Goal: Task Accomplishment & Management: Complete application form

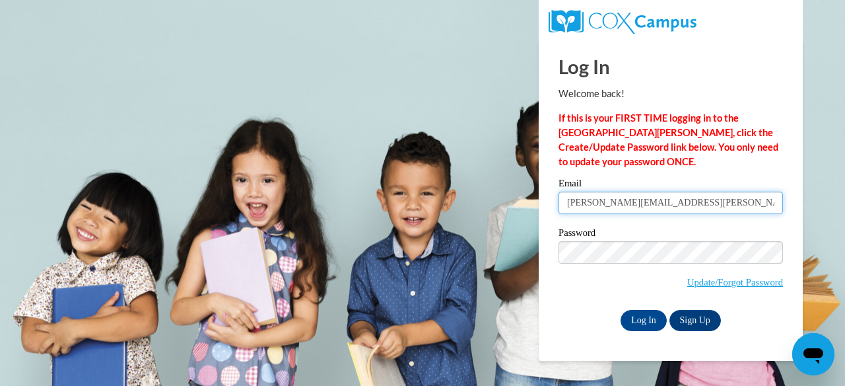
type input "phyllis.moore@flamingswordcampus.org"
click at [749, 331] on div "Log In Welcome back! If this is your FIRST TIME logging in to the NEW Cox Campu…" at bounding box center [671, 200] width 284 height 321
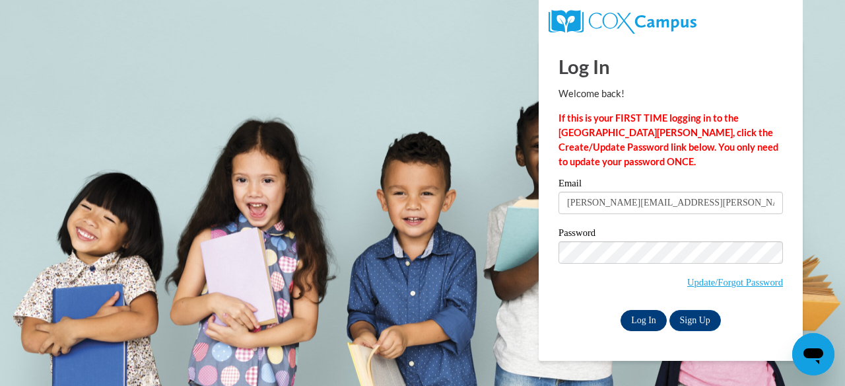
click at [646, 318] on input "Log In" at bounding box center [644, 320] width 46 height 21
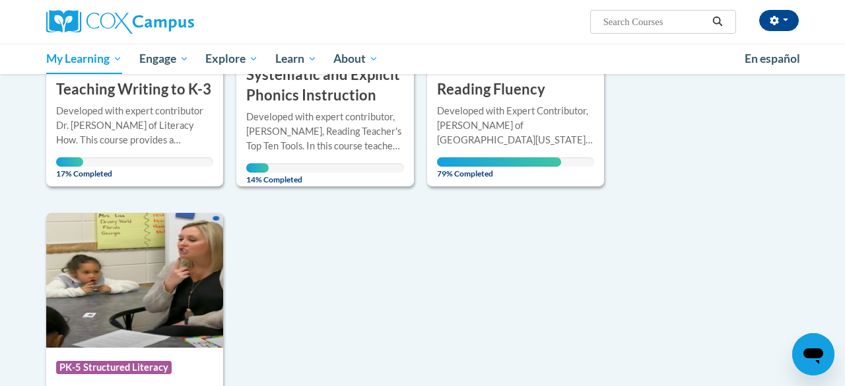
scroll to position [1121, 0]
click at [541, 123] on div "Developed with Expert Contributor, [PERSON_NAME] of [GEOGRAPHIC_DATA][US_STATE]…" at bounding box center [515, 126] width 157 height 44
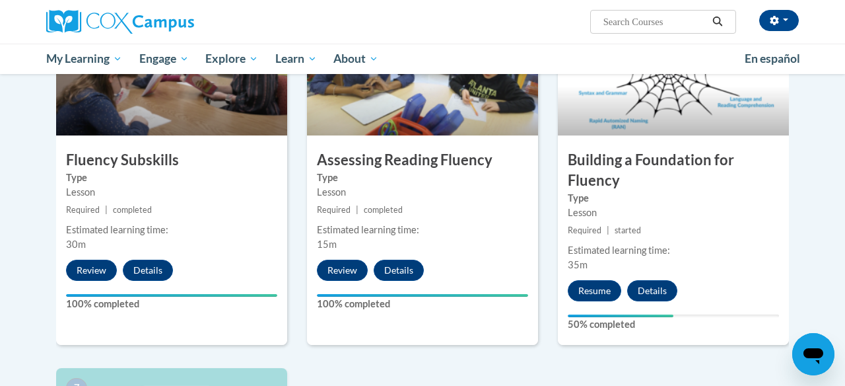
scroll to position [707, 0]
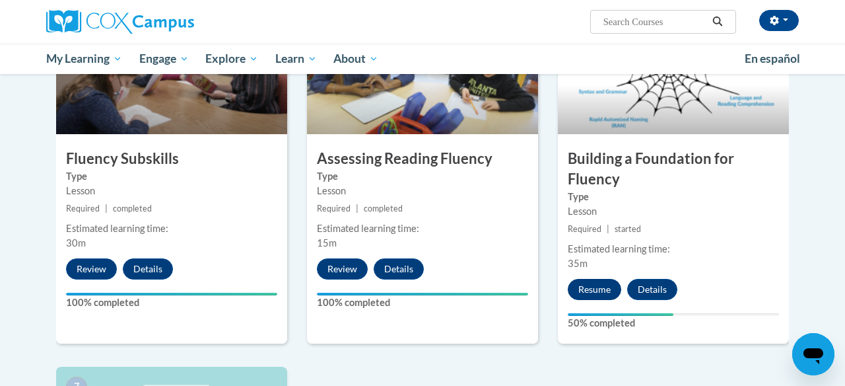
click at [597, 287] on button "Resume" at bounding box center [594, 289] width 53 height 21
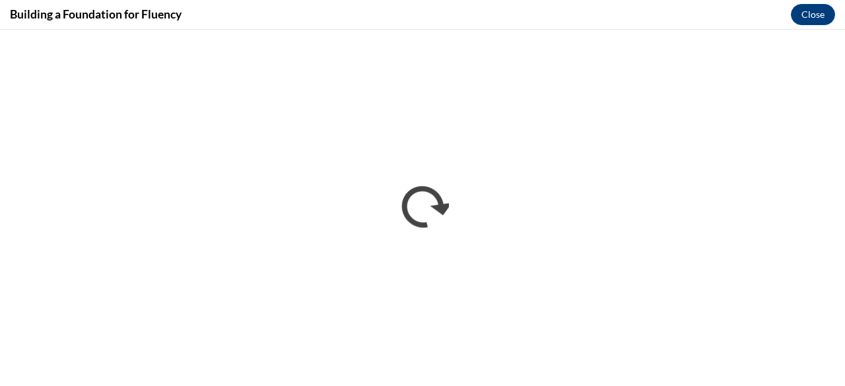
scroll to position [0, 0]
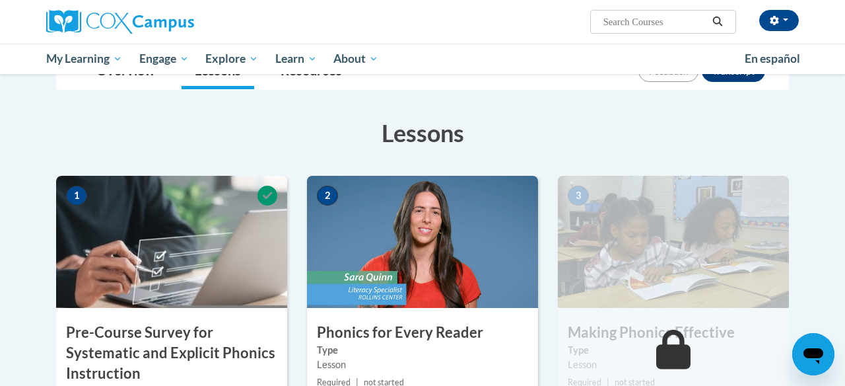
scroll to position [183, 0]
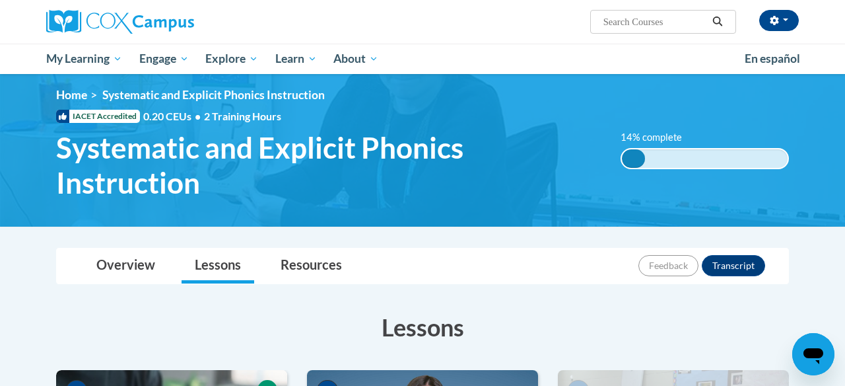
scroll to position [9, 0]
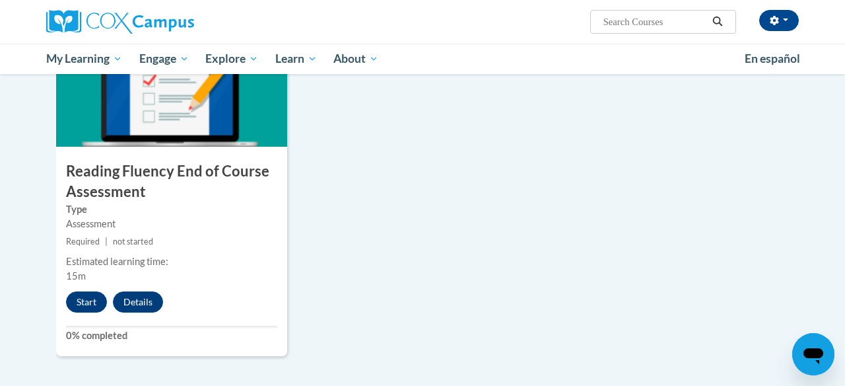
scroll to position [1086, 0]
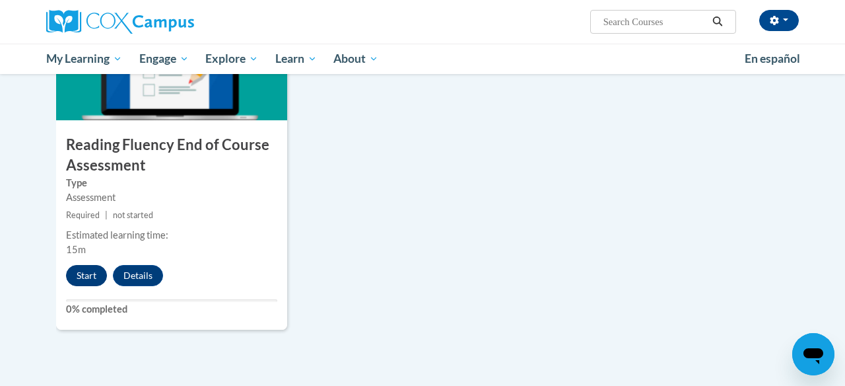
click at [85, 275] on button "Start" at bounding box center [86, 275] width 41 height 21
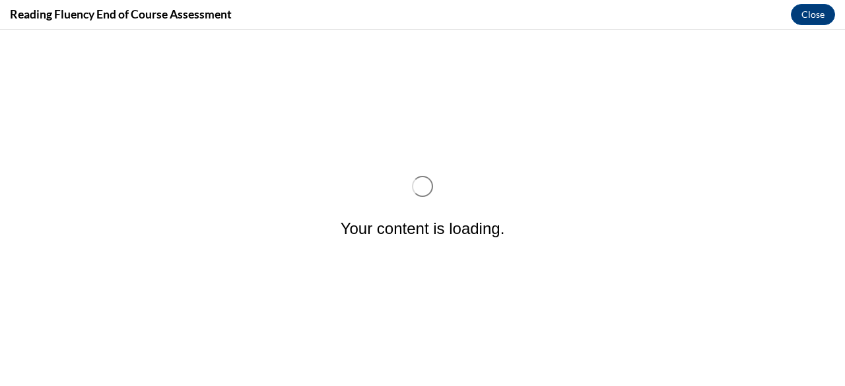
scroll to position [0, 0]
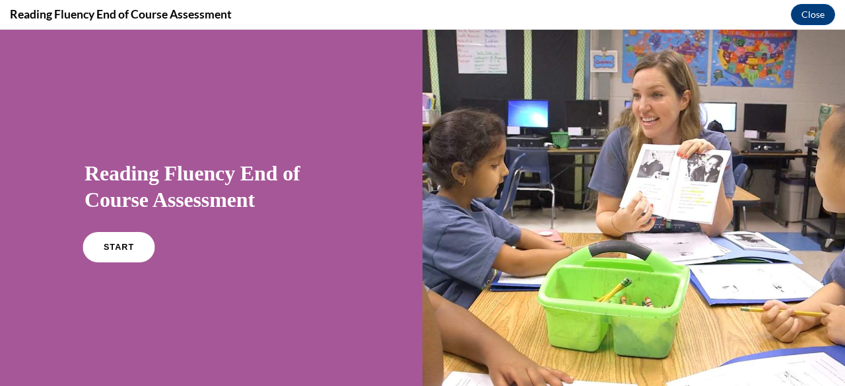
click at [116, 245] on span "START" at bounding box center [119, 247] width 30 height 10
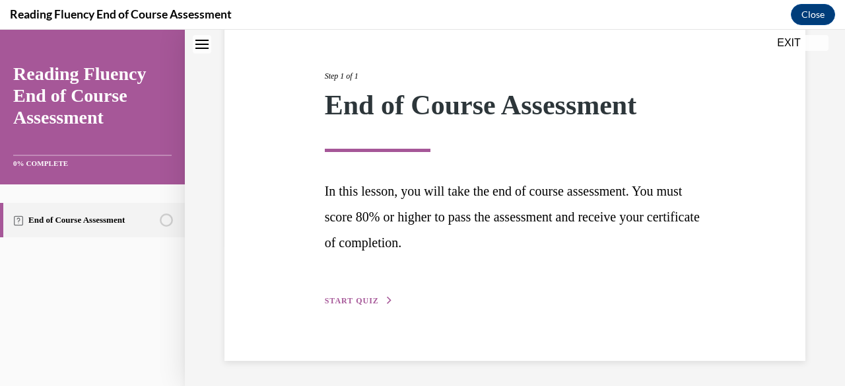
scroll to position [143, 0]
click at [386, 299] on icon "button" at bounding box center [390, 300] width 8 height 7
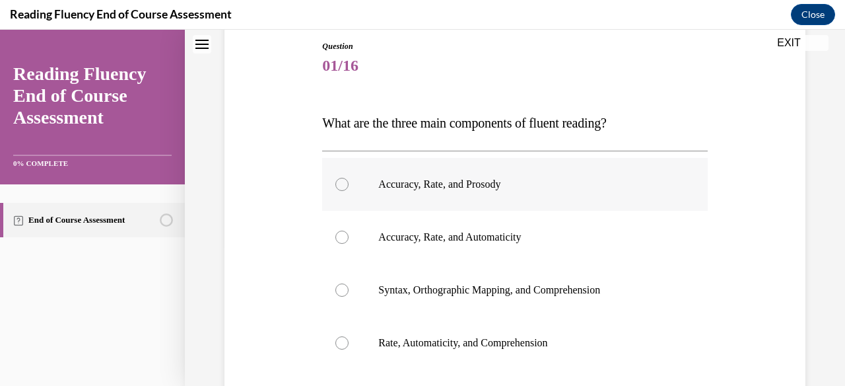
click at [341, 185] on div at bounding box center [341, 184] width 13 height 13
click at [341, 185] on input "Accuracy, Rate, and Prosody" at bounding box center [341, 184] width 13 height 13
radio input "true"
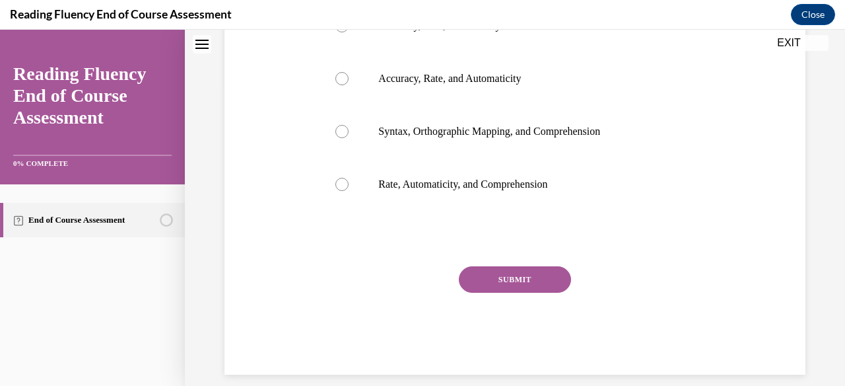
scroll to position [301, 0]
click at [515, 281] on button "SUBMIT" at bounding box center [515, 280] width 112 height 26
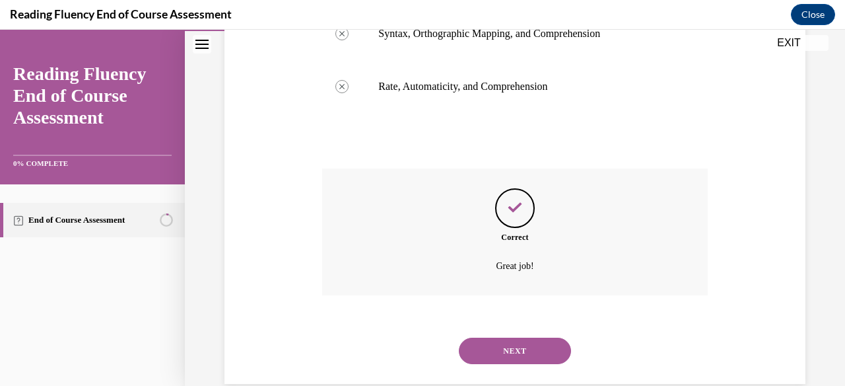
scroll to position [407, 0]
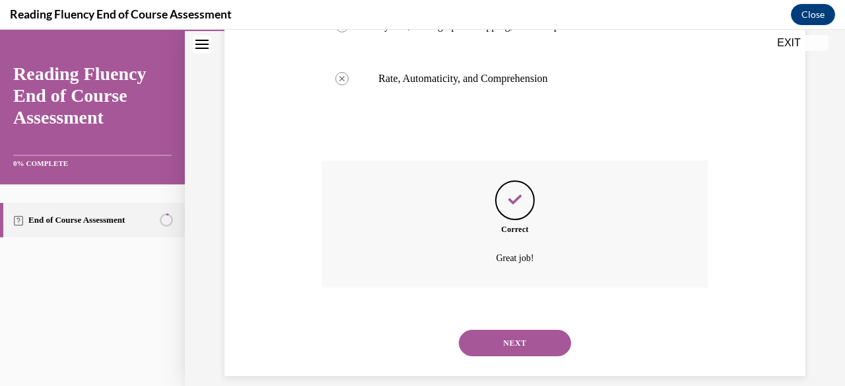
click at [513, 329] on button "NEXT" at bounding box center [515, 342] width 112 height 26
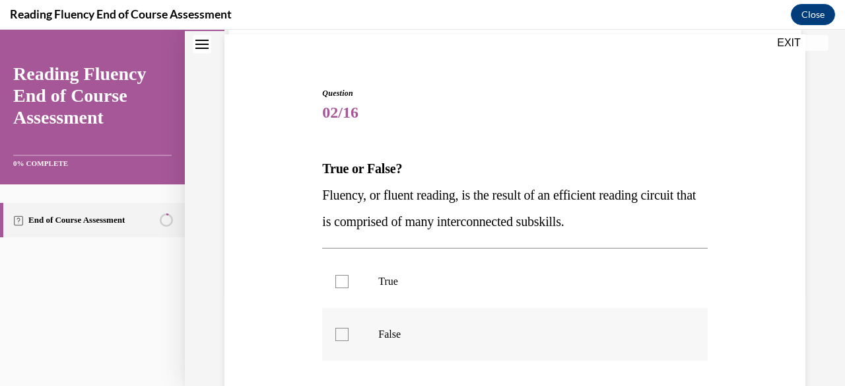
scroll to position [97, 0]
click at [343, 279] on div at bounding box center [341, 280] width 13 height 13
click at [343, 279] on input "True" at bounding box center [341, 280] width 13 height 13
checkbox input "true"
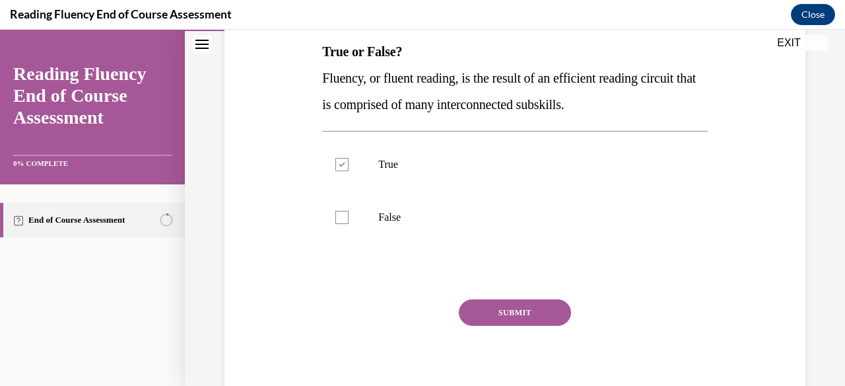
click at [518, 309] on button "SUBMIT" at bounding box center [515, 312] width 112 height 26
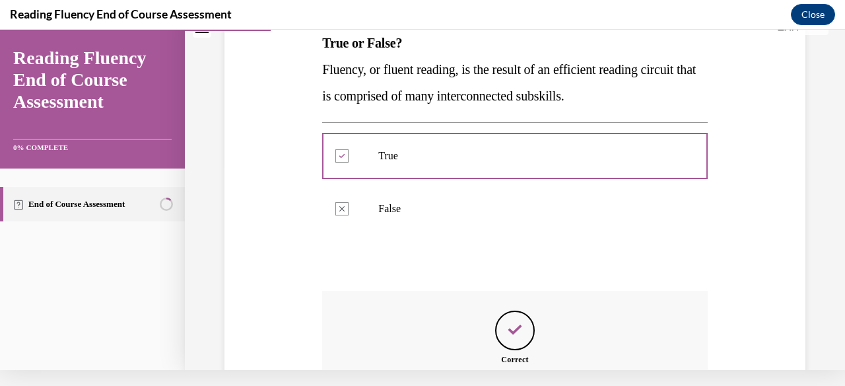
scroll to position [352, 0]
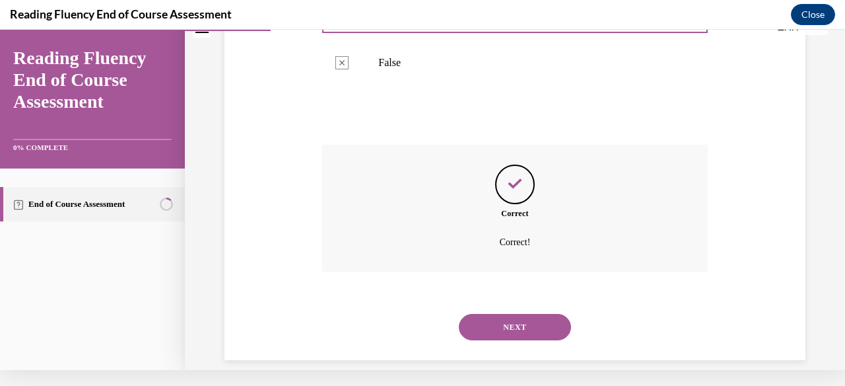
click at [512, 314] on button "NEXT" at bounding box center [515, 327] width 112 height 26
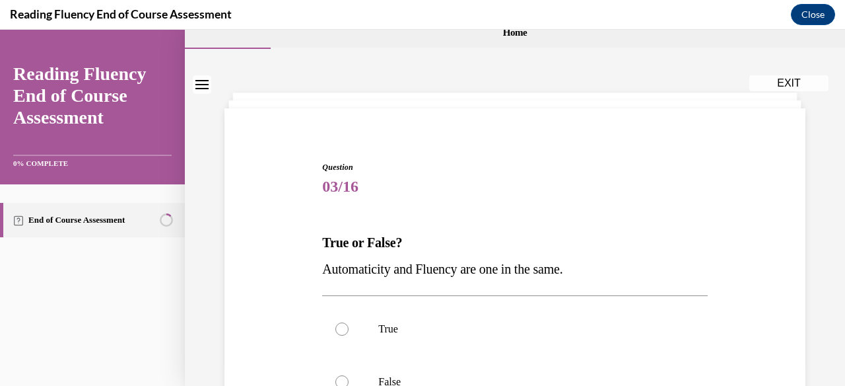
scroll to position [62, 0]
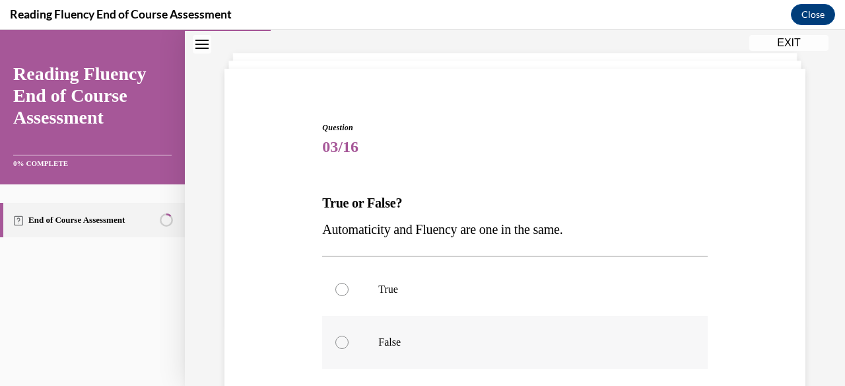
click at [343, 339] on div at bounding box center [341, 341] width 13 height 13
click at [343, 339] on input "False" at bounding box center [341, 341] width 13 height 13
radio input "true"
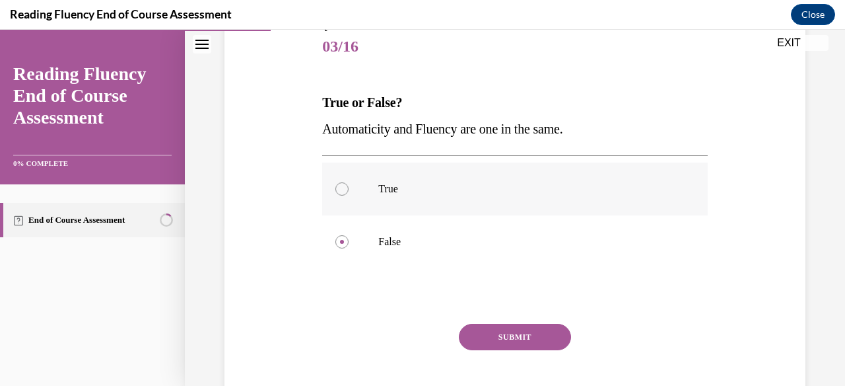
scroll to position [166, 0]
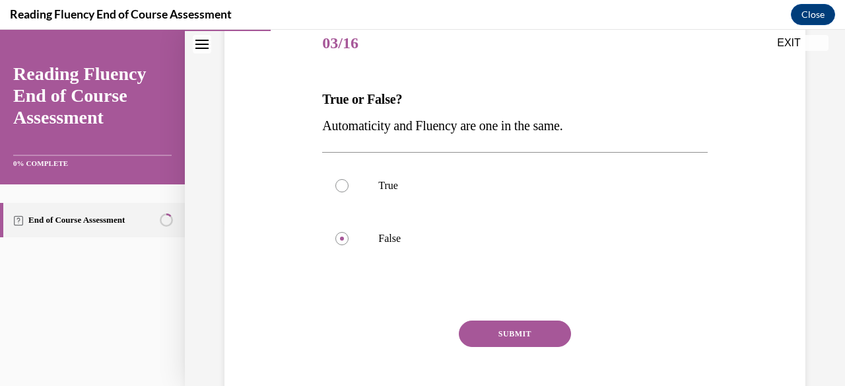
click at [516, 335] on button "SUBMIT" at bounding box center [515, 333] width 112 height 26
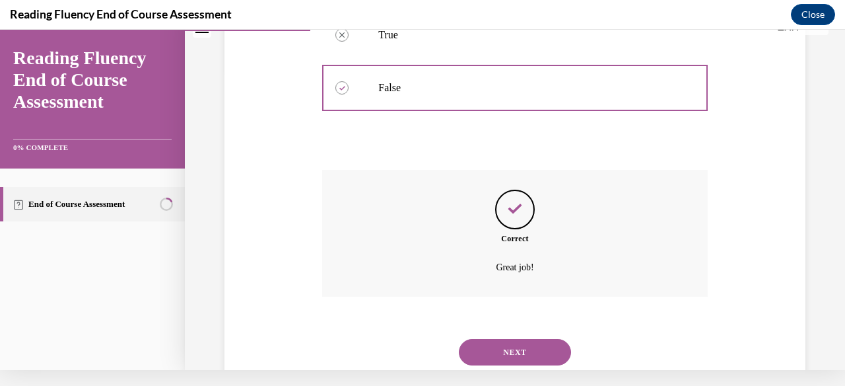
scroll to position [326, 0]
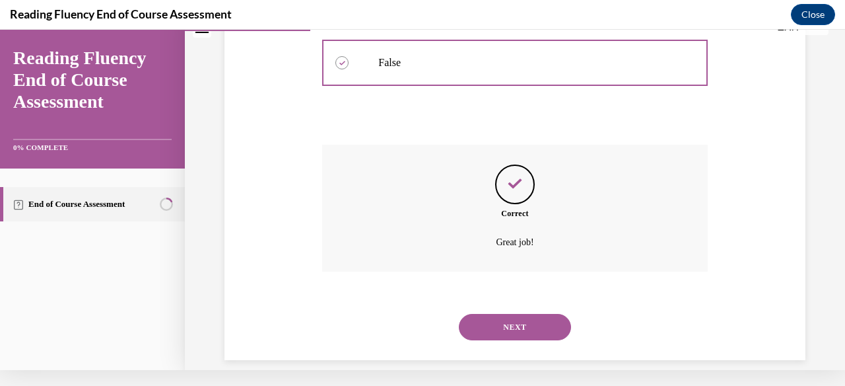
click at [516, 314] on button "NEXT" at bounding box center [515, 327] width 112 height 26
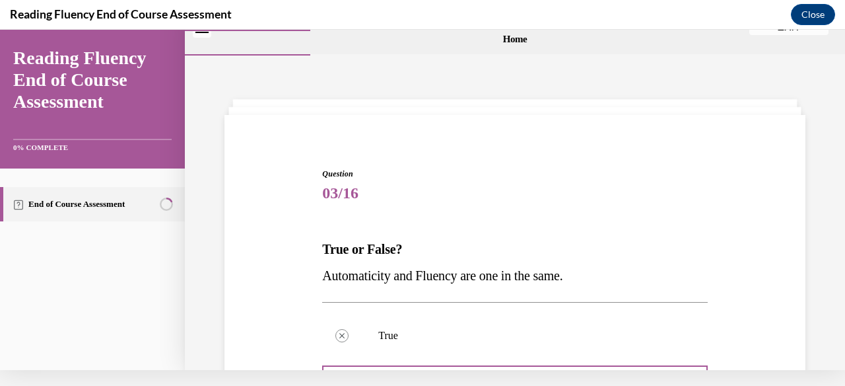
scroll to position [0, 0]
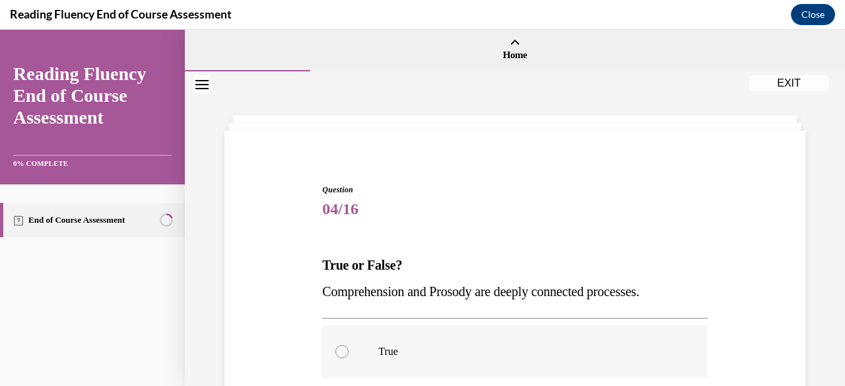
click at [343, 353] on div at bounding box center [341, 351] width 13 height 13
click at [343, 353] on input "True" at bounding box center [341, 351] width 13 height 13
radio input "true"
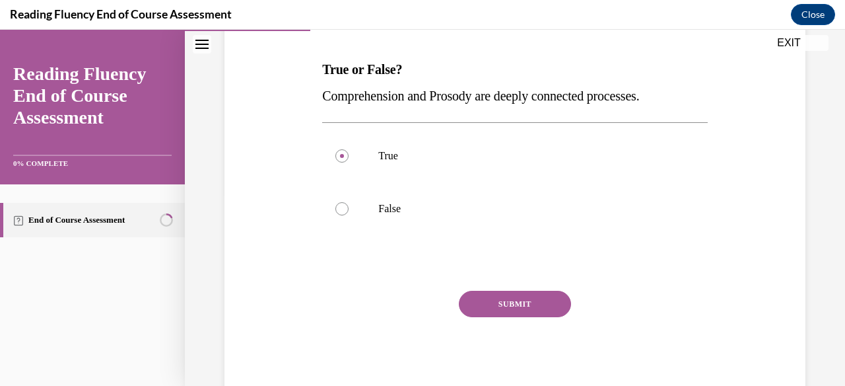
scroll to position [196, 0]
click at [506, 304] on button "SUBMIT" at bounding box center [515, 303] width 112 height 26
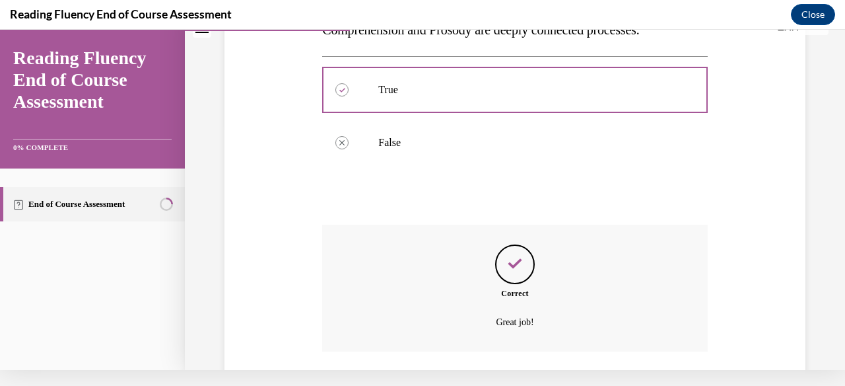
scroll to position [326, 0]
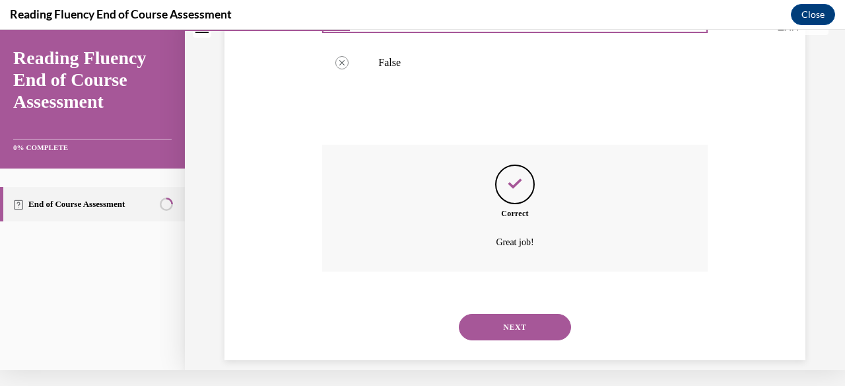
click at [528, 314] on button "NEXT" at bounding box center [515, 327] width 112 height 26
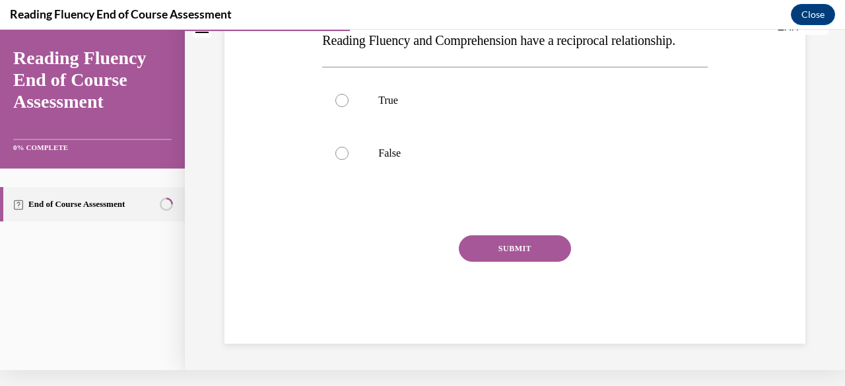
scroll to position [40, 0]
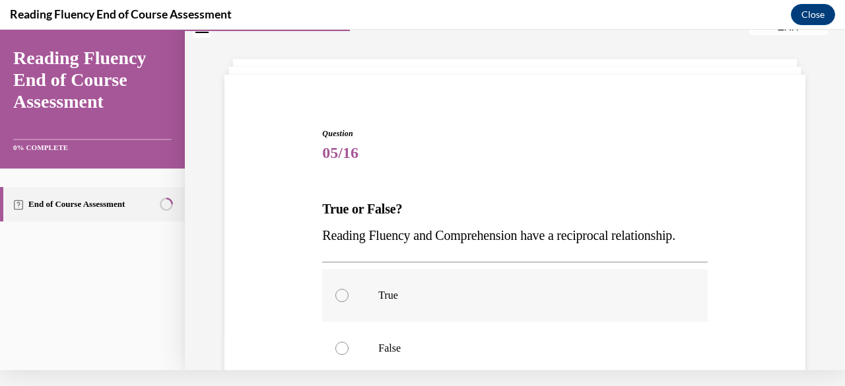
click at [344, 294] on div at bounding box center [341, 295] width 13 height 13
click at [344, 294] on input "True" at bounding box center [341, 295] width 13 height 13
radio input "true"
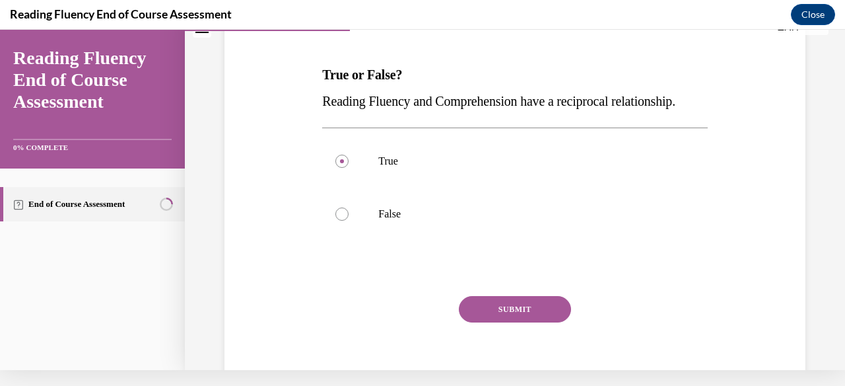
scroll to position [175, 0]
click at [521, 310] on button "SUBMIT" at bounding box center [515, 308] width 112 height 26
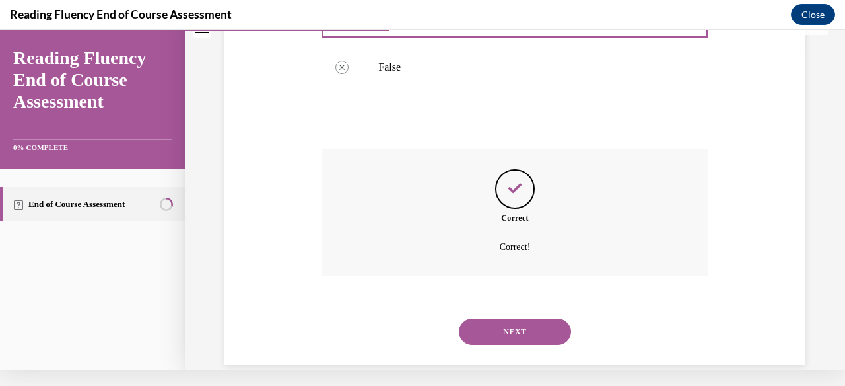
scroll to position [326, 0]
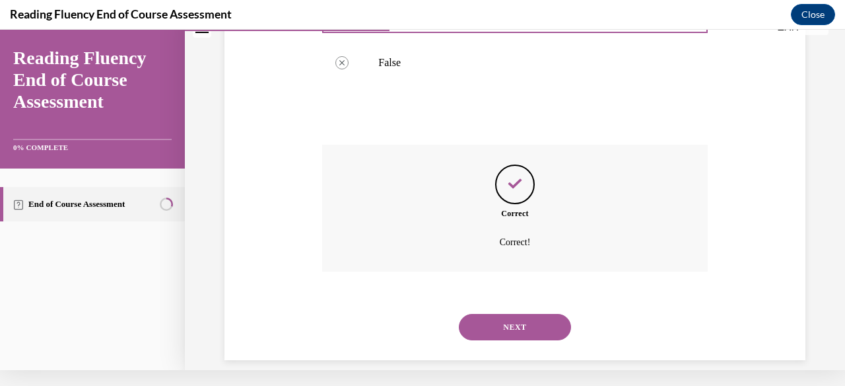
click at [503, 314] on button "NEXT" at bounding box center [515, 327] width 112 height 26
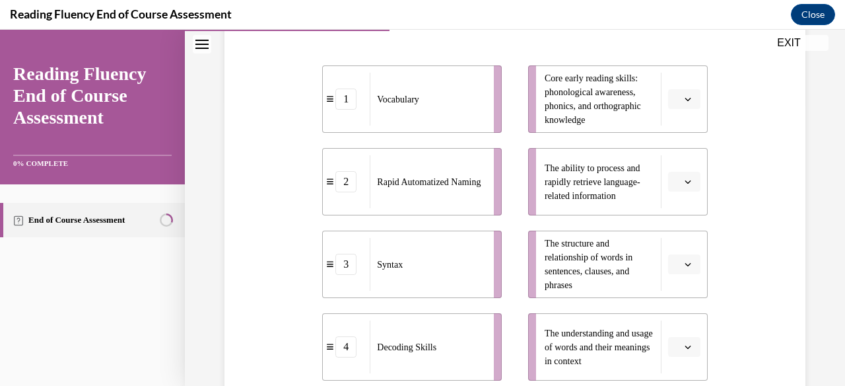
scroll to position [298, 0]
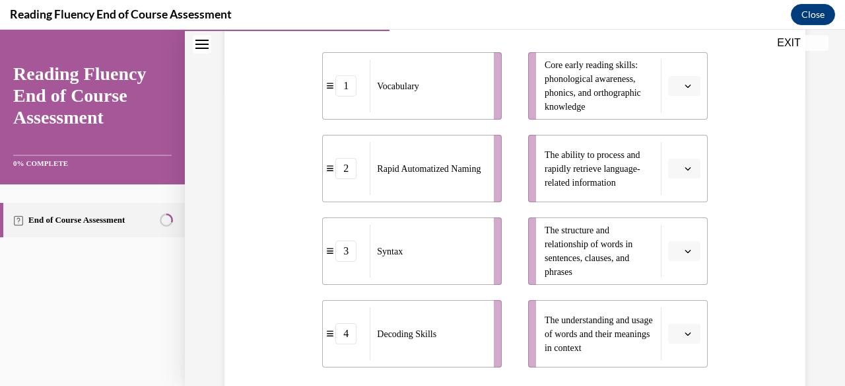
click at [665, 242] on li "The structure and relationship of words in sentences, clauses, and phrases" at bounding box center [618, 250] width 180 height 67
click at [686, 247] on span "button" at bounding box center [687, 250] width 9 height 9
click at [679, 197] on span "3" at bounding box center [679, 195] width 5 height 11
click at [685, 166] on icon "button" at bounding box center [688, 168] width 7 height 7
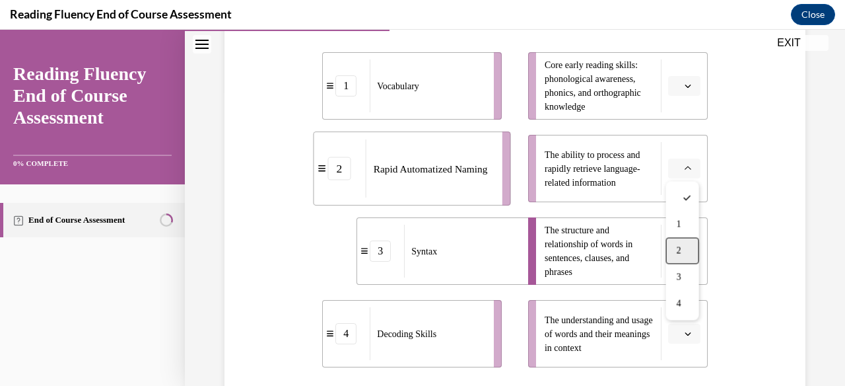
click at [679, 246] on span "2" at bounding box center [679, 251] width 5 height 11
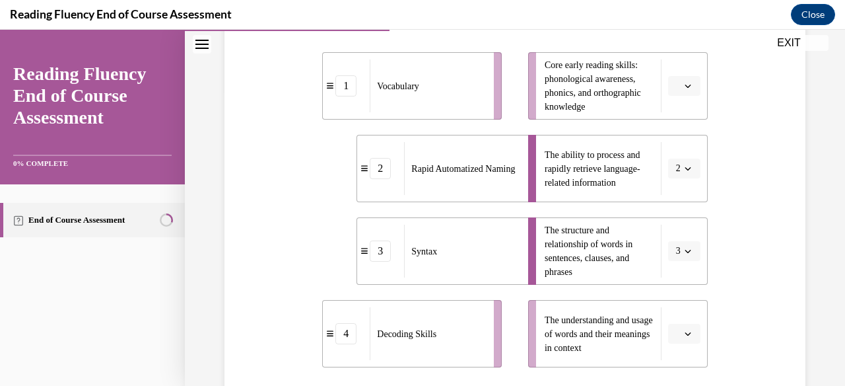
click at [688, 336] on icon "button" at bounding box center [688, 333] width 7 height 7
click at [680, 224] on span "1" at bounding box center [679, 225] width 5 height 11
click at [689, 86] on icon "button" at bounding box center [688, 86] width 6 height 3
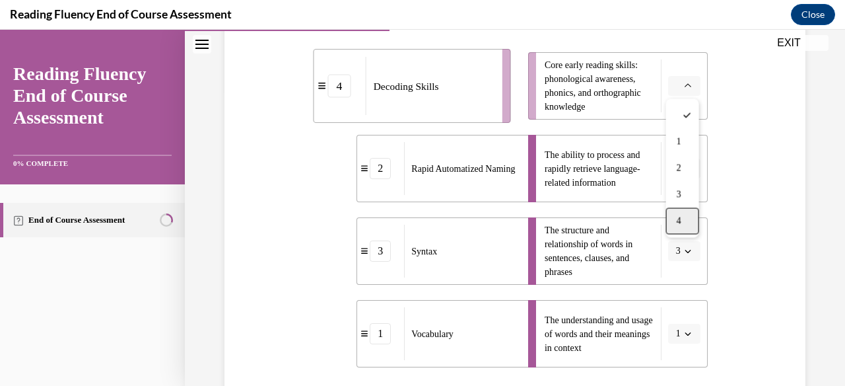
click at [677, 217] on span "4" at bounding box center [679, 221] width 5 height 11
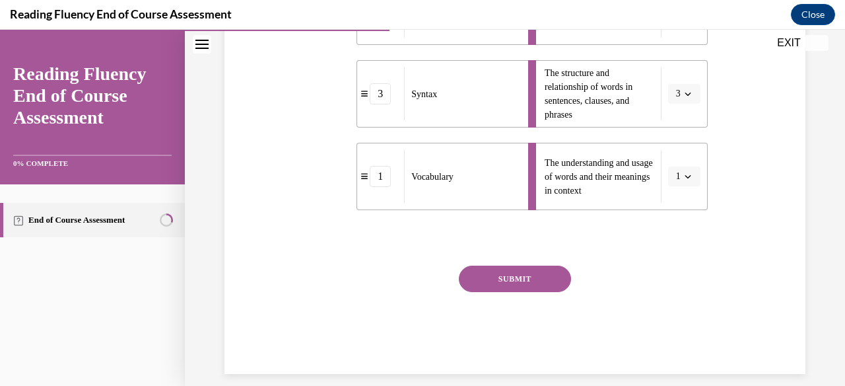
scroll to position [454, 0]
click at [524, 279] on button "SUBMIT" at bounding box center [515, 280] width 112 height 26
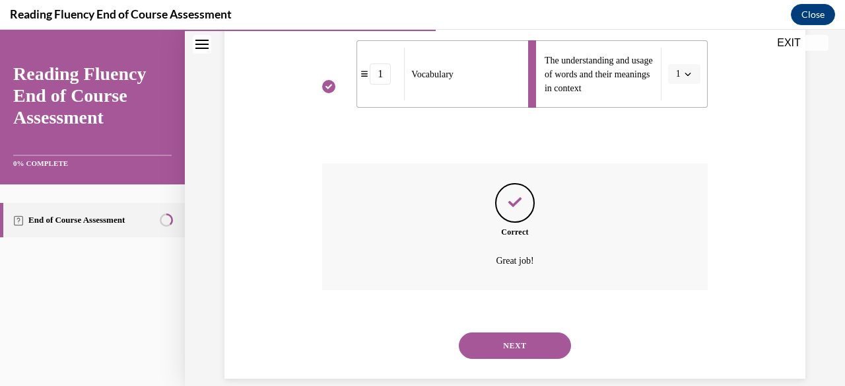
scroll to position [561, 0]
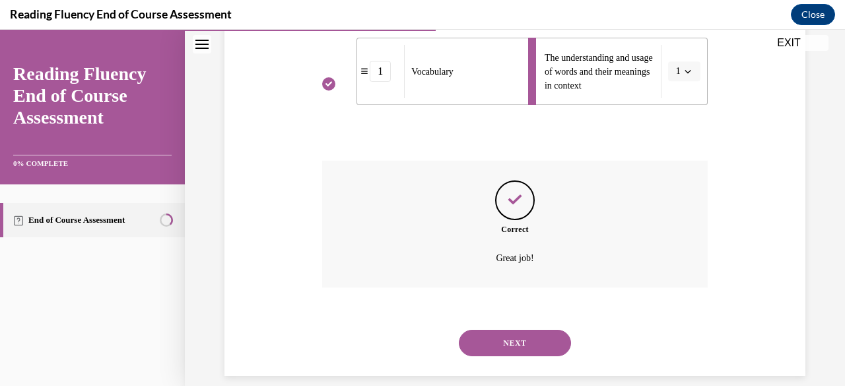
click at [514, 331] on button "NEXT" at bounding box center [515, 342] width 112 height 26
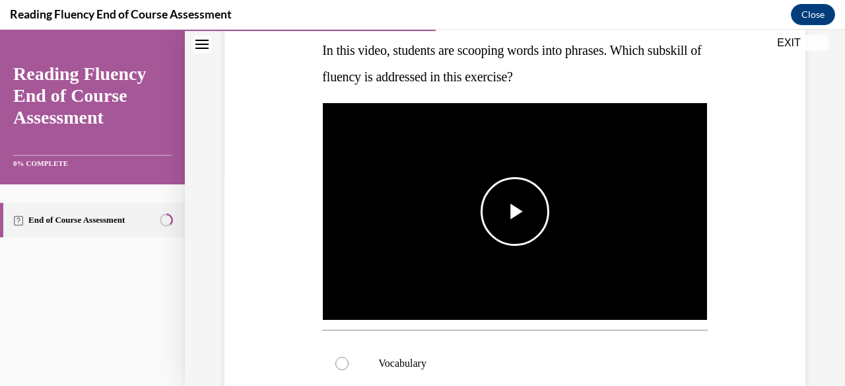
scroll to position [214, 0]
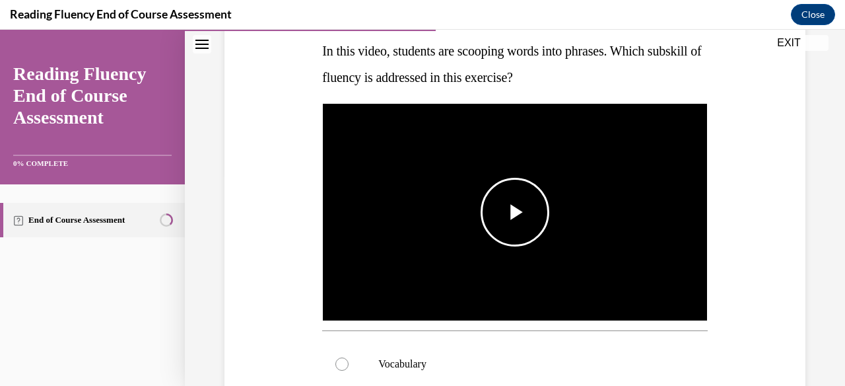
click at [515, 212] on span "Video player" at bounding box center [515, 212] width 0 height 0
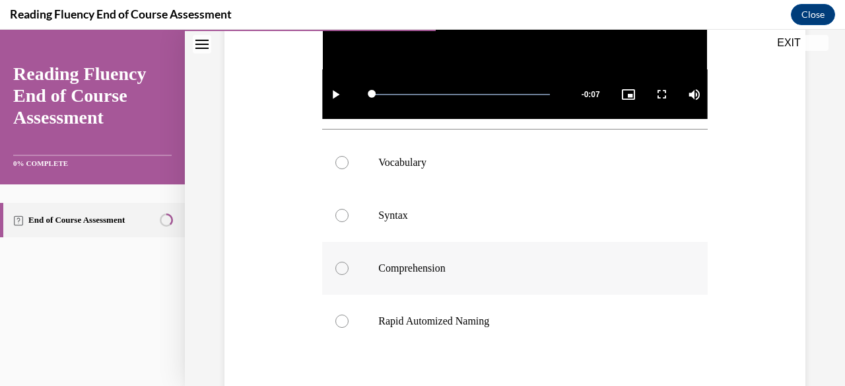
scroll to position [413, 0]
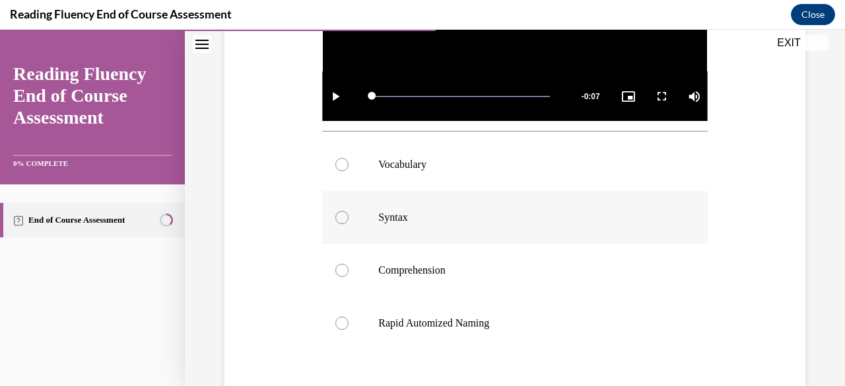
click at [341, 216] on div at bounding box center [341, 217] width 13 height 13
click at [341, 216] on input "Syntax" at bounding box center [341, 217] width 13 height 13
radio input "true"
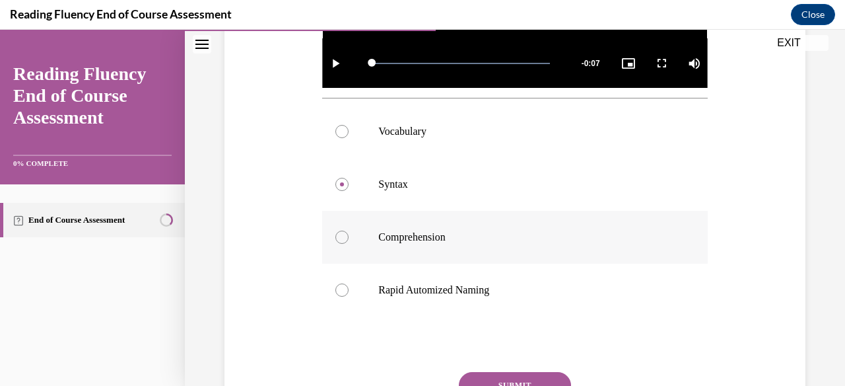
scroll to position [450, 0]
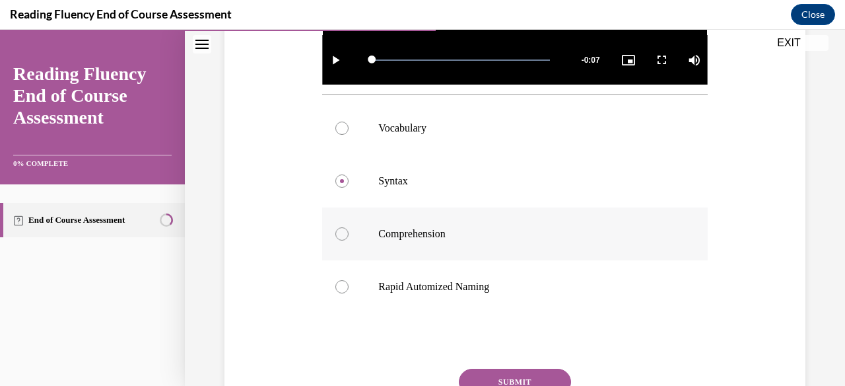
click at [342, 233] on div at bounding box center [341, 233] width 13 height 13
click at [342, 233] on input "Comprehension" at bounding box center [341, 233] width 13 height 13
radio input "true"
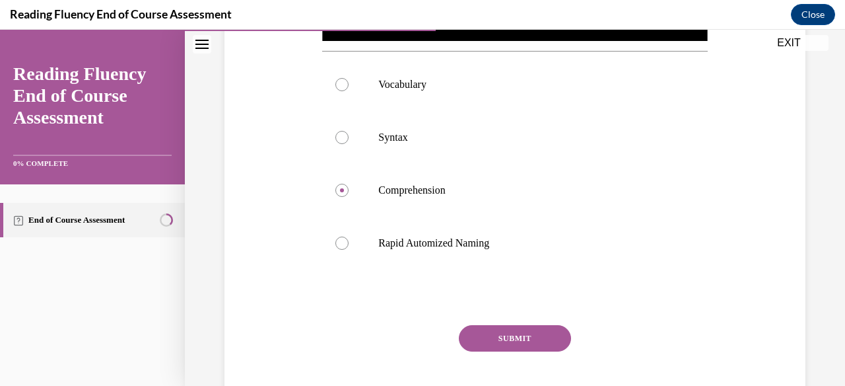
scroll to position [502, 0]
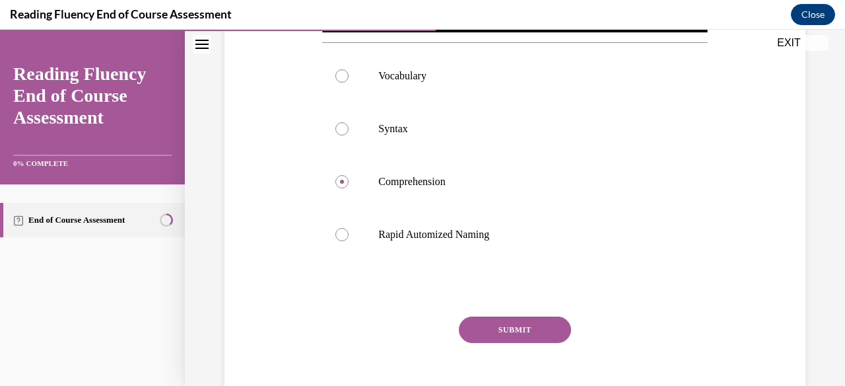
click at [513, 331] on button "SUBMIT" at bounding box center [515, 329] width 112 height 26
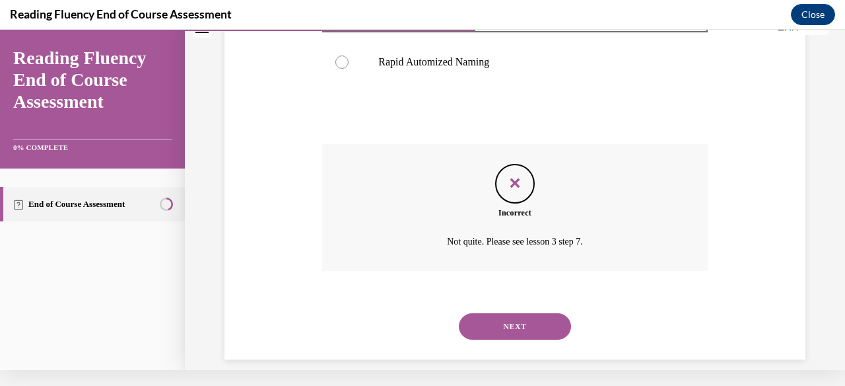
scroll to position [658, 0]
click at [517, 314] on button "NEXT" at bounding box center [515, 327] width 112 height 26
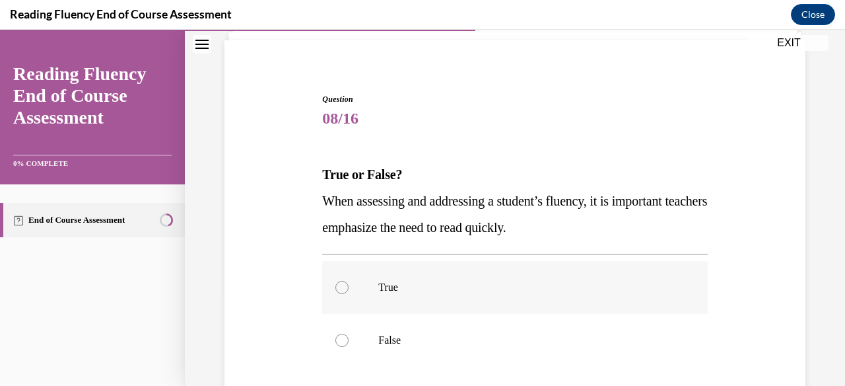
scroll to position [100, 0]
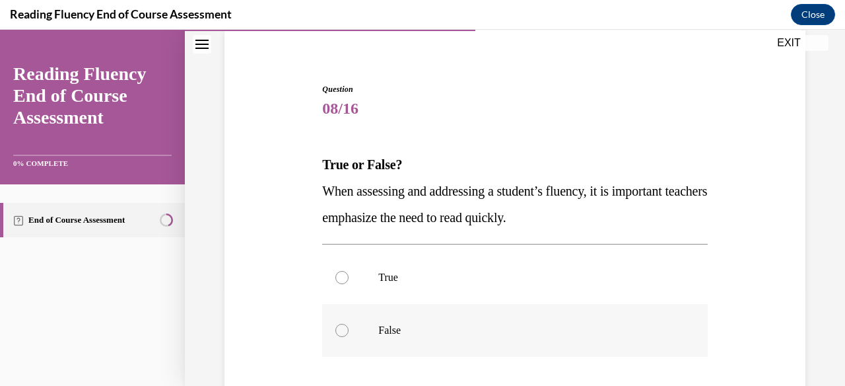
click at [341, 331] on div at bounding box center [341, 330] width 13 height 13
click at [341, 331] on input "False" at bounding box center [341, 330] width 13 height 13
radio input "true"
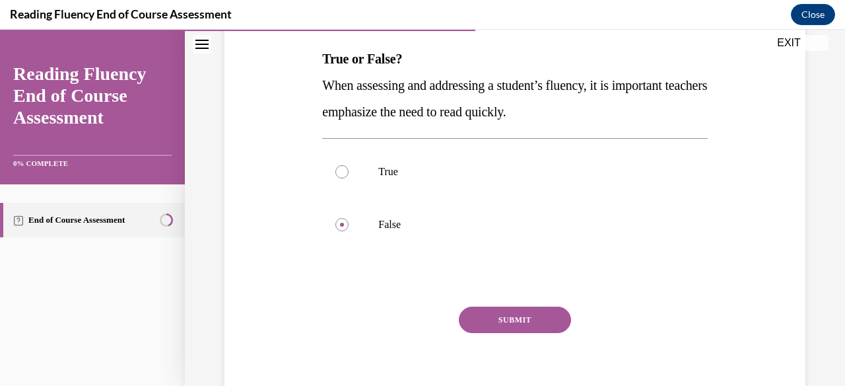
click at [510, 318] on button "SUBMIT" at bounding box center [515, 319] width 112 height 26
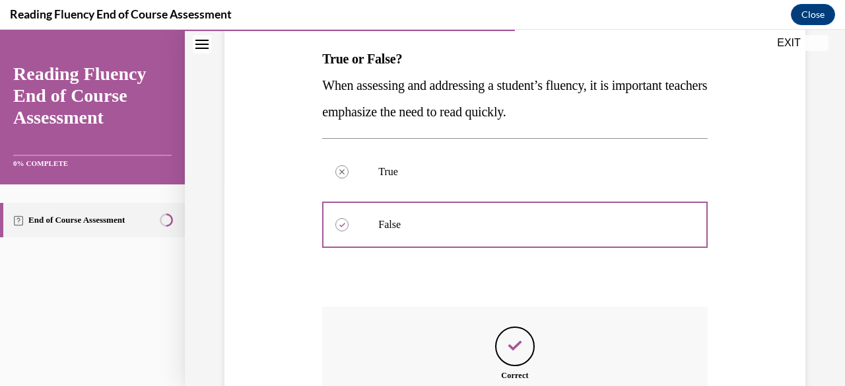
scroll to position [352, 0]
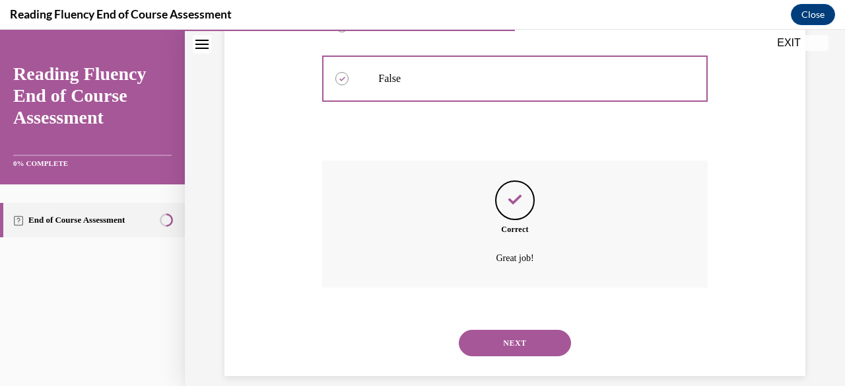
click at [515, 329] on button "NEXT" at bounding box center [515, 342] width 112 height 26
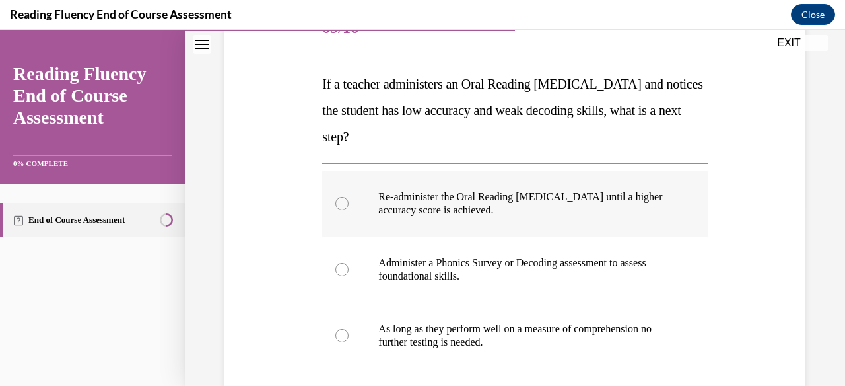
scroll to position [189, 0]
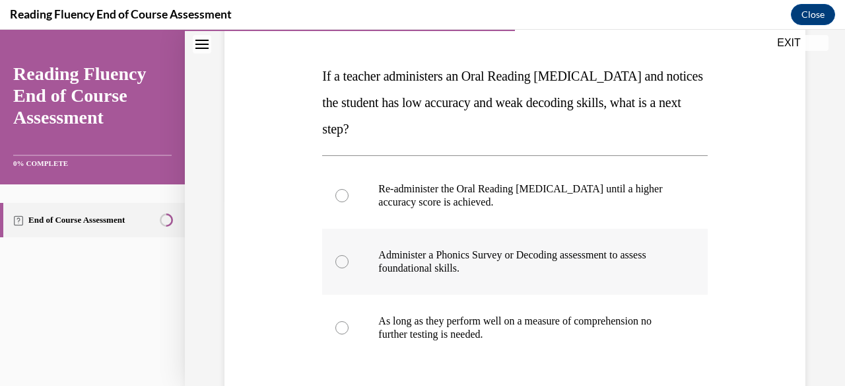
click at [343, 260] on div at bounding box center [341, 261] width 13 height 13
click at [343, 260] on input "Administer a Phonics Survey or Decoding assessment to assess foundational skill…" at bounding box center [341, 261] width 13 height 13
radio input "true"
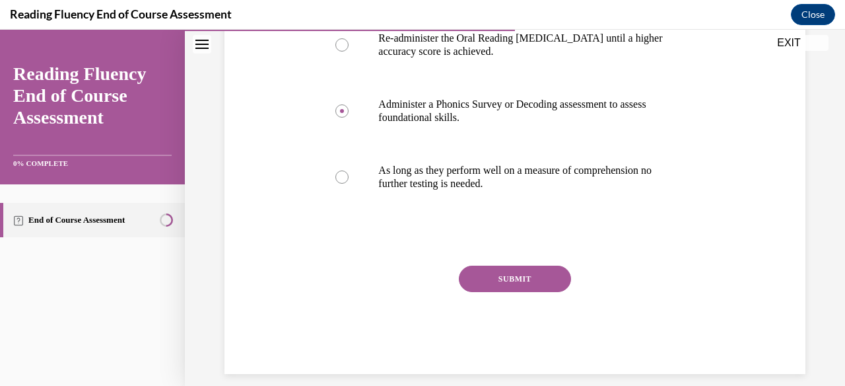
scroll to position [338, 0]
click at [514, 279] on button "SUBMIT" at bounding box center [515, 280] width 112 height 26
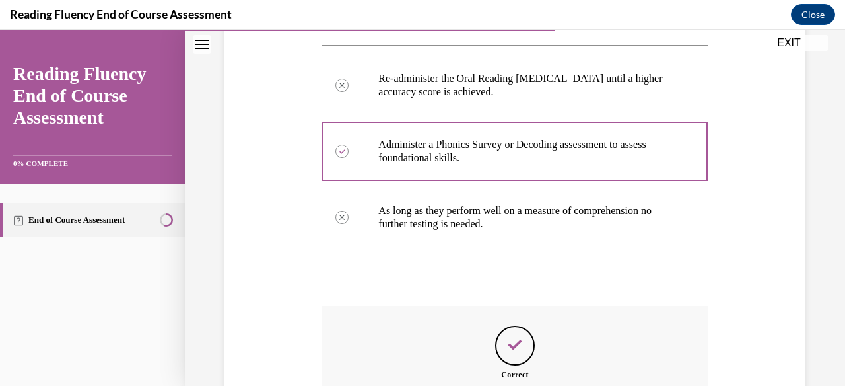
scroll to position [444, 0]
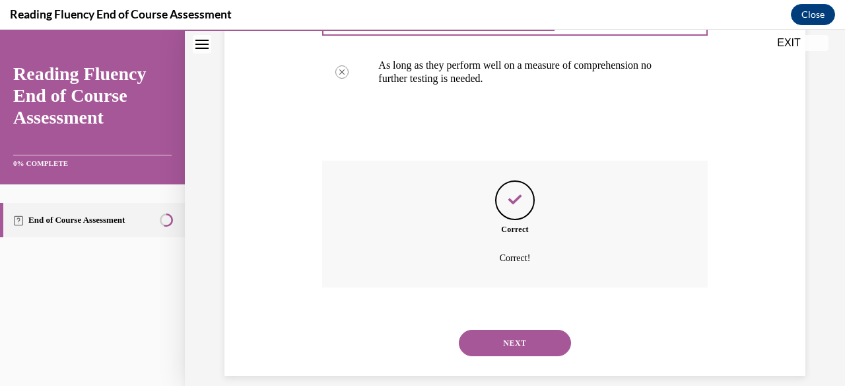
click at [518, 329] on button "NEXT" at bounding box center [515, 342] width 112 height 26
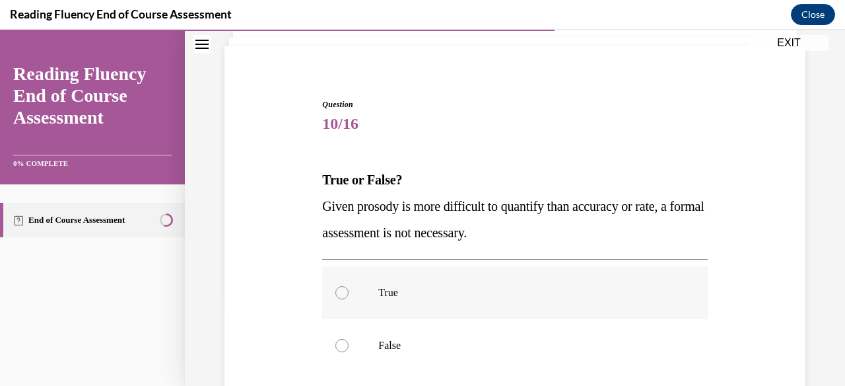
scroll to position [85, 0]
click at [342, 345] on div at bounding box center [341, 345] width 13 height 13
click at [342, 345] on input "False" at bounding box center [341, 345] width 13 height 13
radio input "true"
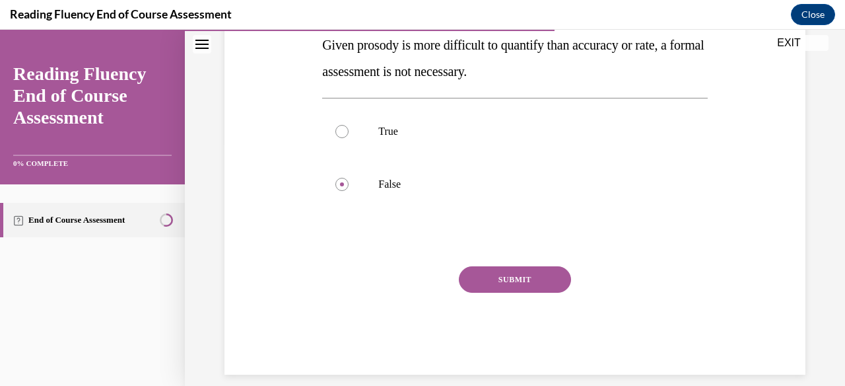
scroll to position [246, 0]
click at [512, 279] on button "SUBMIT" at bounding box center [515, 280] width 112 height 26
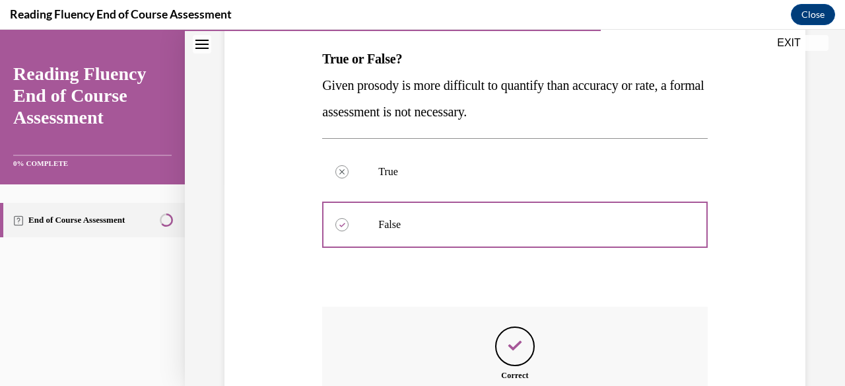
scroll to position [352, 0]
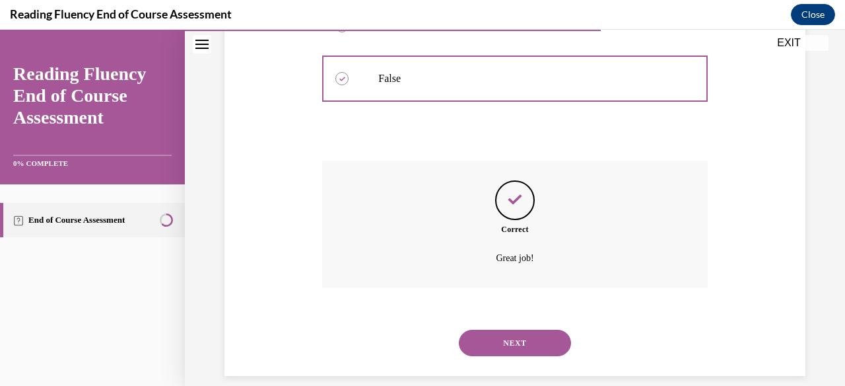
click at [512, 329] on button "NEXT" at bounding box center [515, 342] width 112 height 26
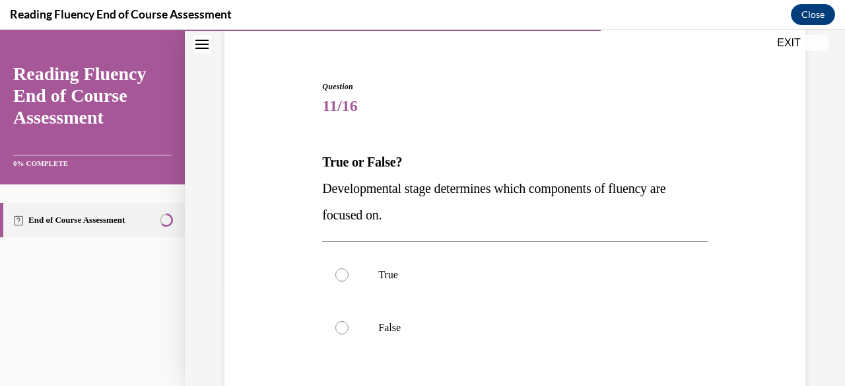
scroll to position [107, 0]
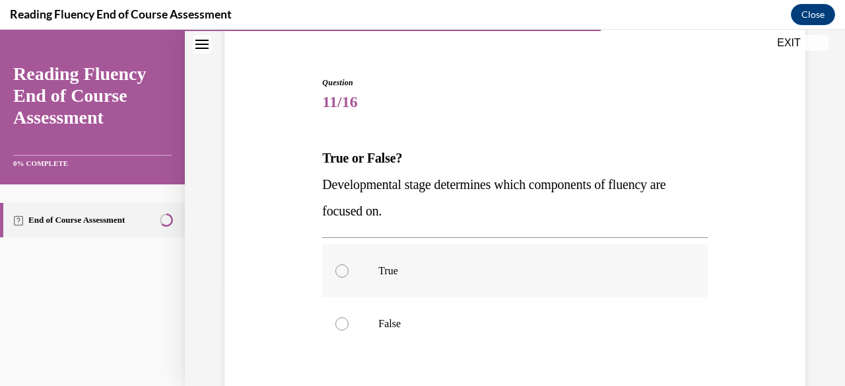
click at [344, 269] on div at bounding box center [341, 270] width 13 height 13
click at [344, 269] on input "True" at bounding box center [341, 270] width 13 height 13
radio input "true"
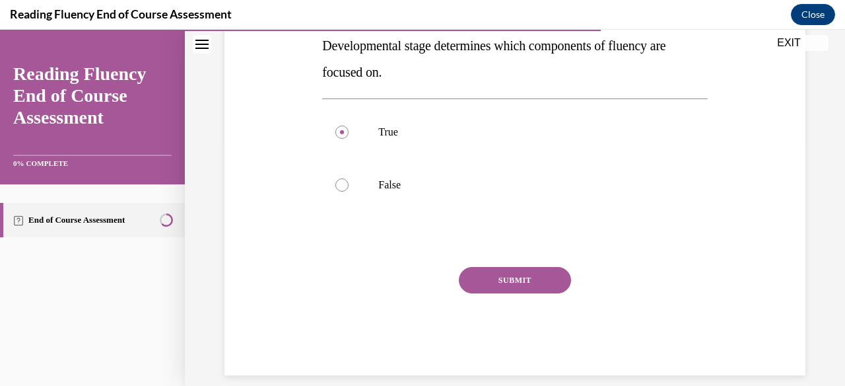
click at [517, 277] on button "SUBMIT" at bounding box center [515, 280] width 112 height 26
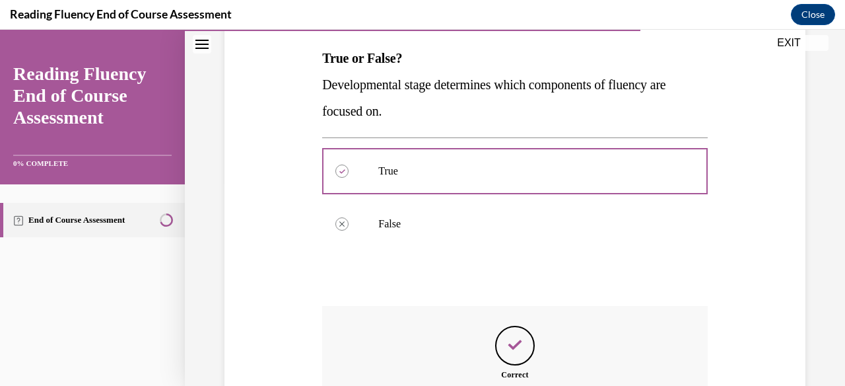
scroll to position [352, 0]
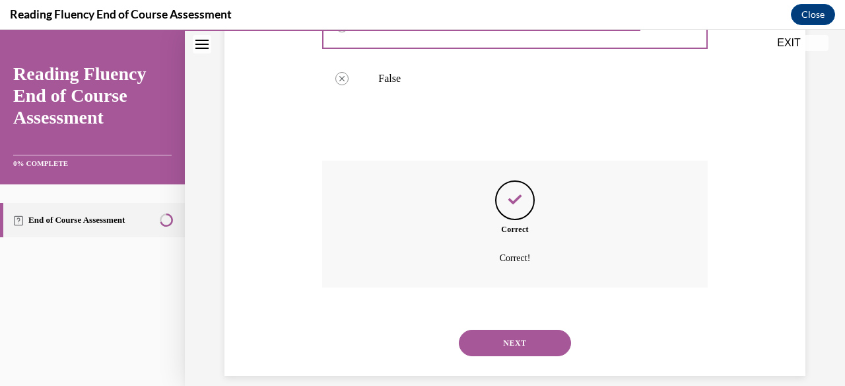
click at [505, 329] on button "NEXT" at bounding box center [515, 342] width 112 height 26
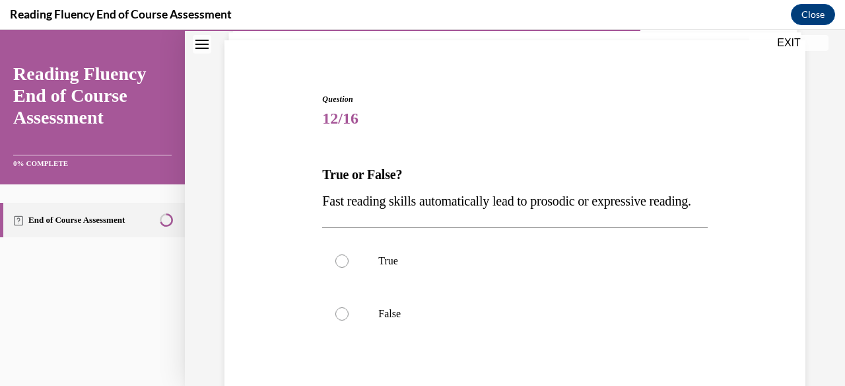
scroll to position [105, 0]
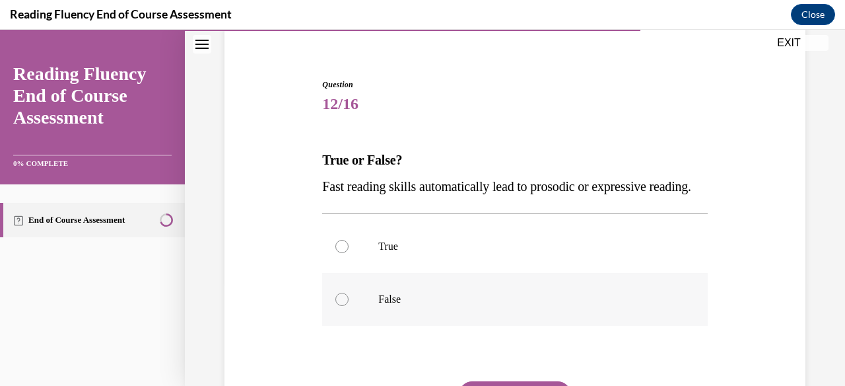
click at [342, 306] on div at bounding box center [341, 299] width 13 height 13
click at [342, 306] on input "False" at bounding box center [341, 299] width 13 height 13
radio input "true"
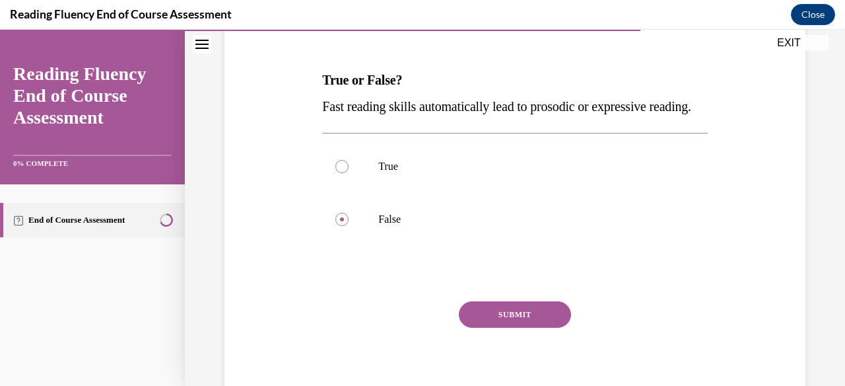
scroll to position [186, 0]
click at [521, 326] on button "SUBMIT" at bounding box center [515, 313] width 112 height 26
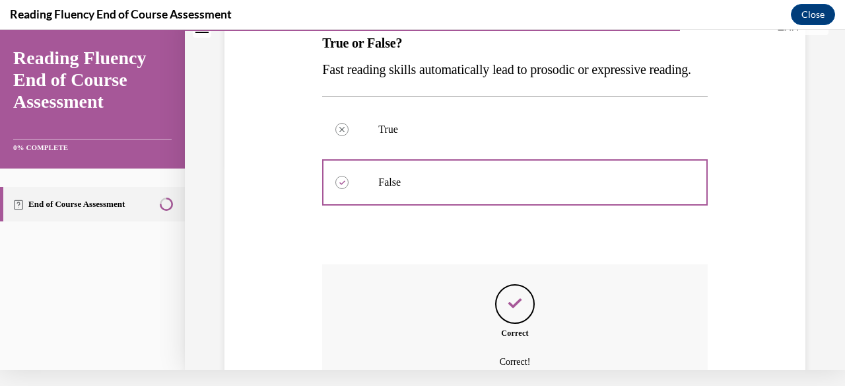
scroll to position [352, 0]
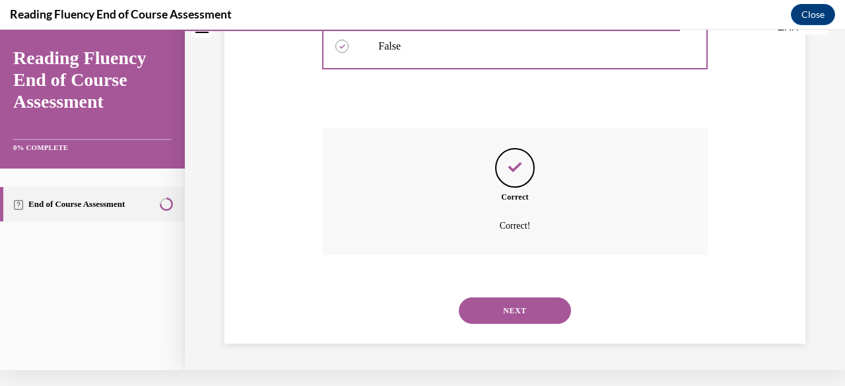
click at [515, 314] on button "NEXT" at bounding box center [515, 310] width 112 height 26
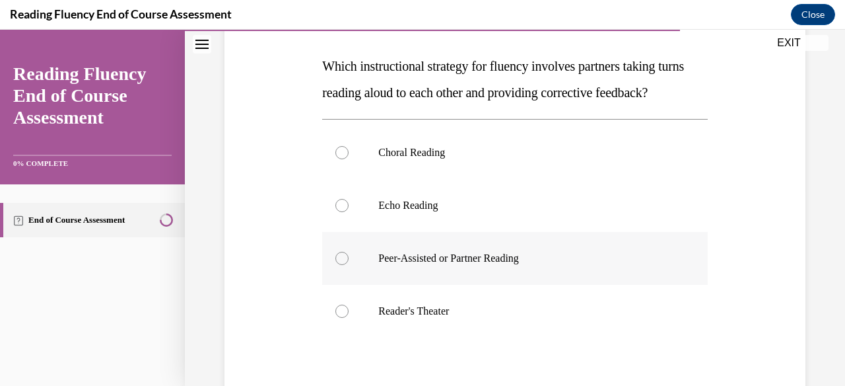
scroll to position [199, 0]
click at [343, 264] on div at bounding box center [341, 257] width 13 height 13
click at [343, 264] on input "Peer-Assisted or Partner Reading" at bounding box center [341, 257] width 13 height 13
radio input "true"
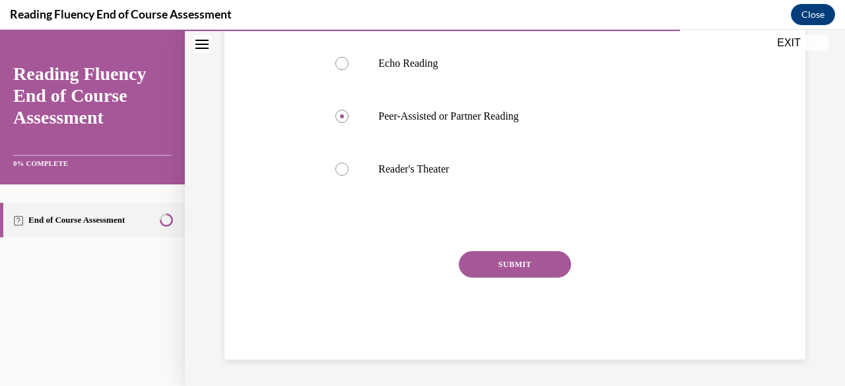
scroll to position [351, 0]
click at [514, 277] on button "SUBMIT" at bounding box center [515, 264] width 112 height 26
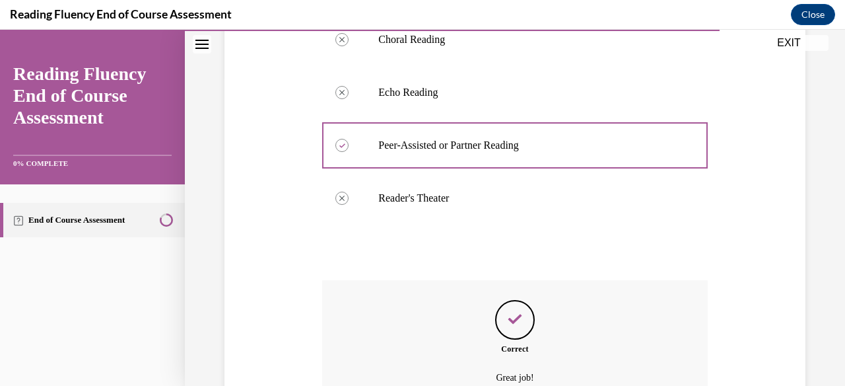
scroll to position [458, 0]
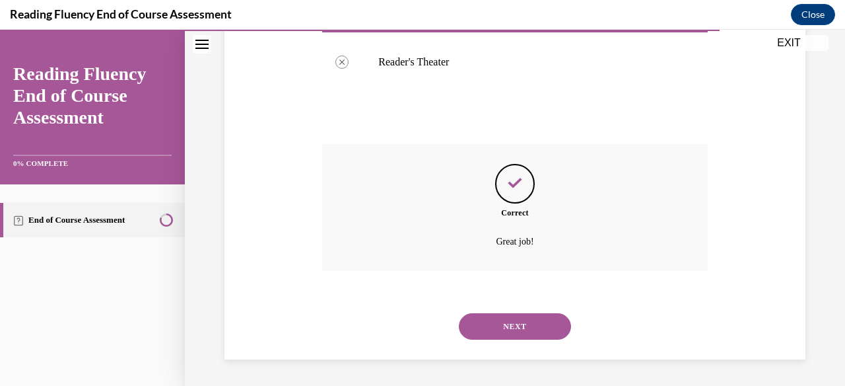
click at [518, 326] on button "NEXT" at bounding box center [515, 326] width 112 height 26
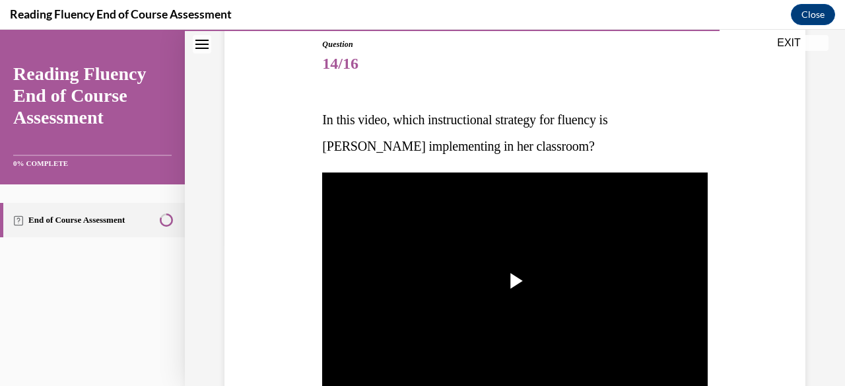
scroll to position [153, 0]
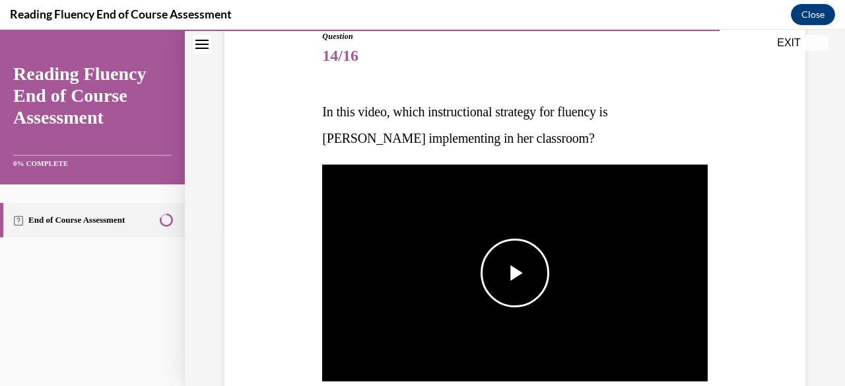
click at [515, 273] on span "Video player" at bounding box center [515, 273] width 0 height 0
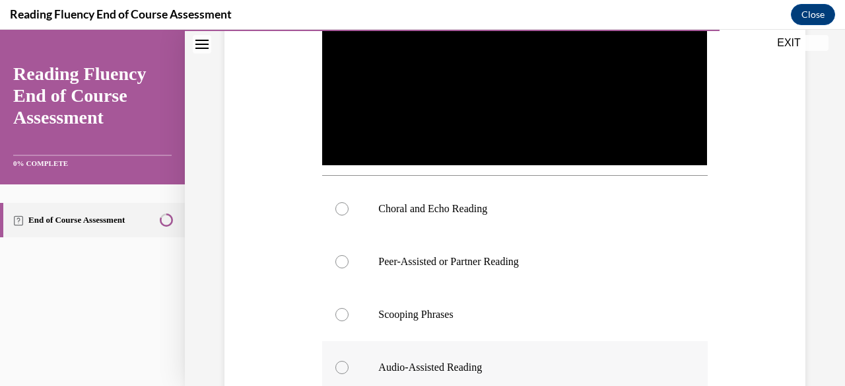
scroll to position [363, 0]
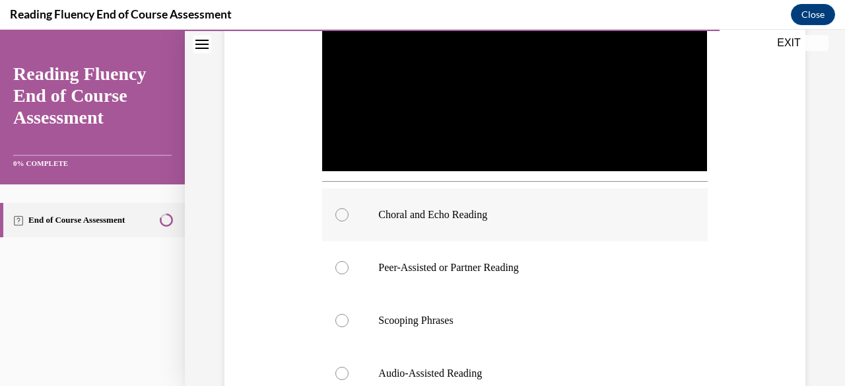
click at [341, 214] on div at bounding box center [341, 214] width 13 height 13
click at [341, 214] on input "Choral and Echo Reading" at bounding box center [341, 214] width 13 height 13
radio input "true"
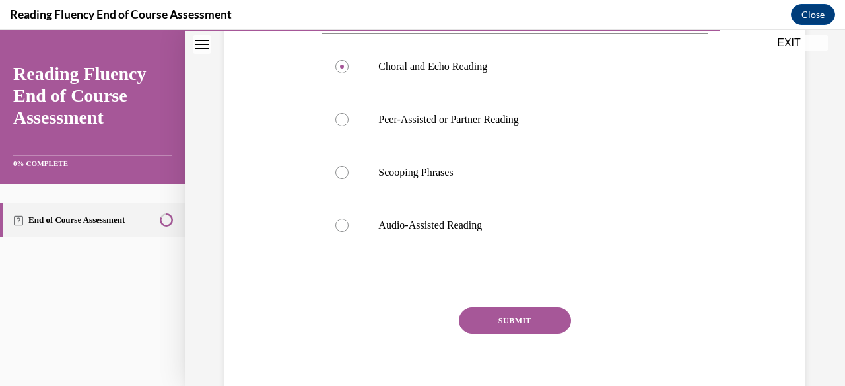
scroll to position [512, 0]
click at [507, 323] on button "SUBMIT" at bounding box center [515, 319] width 112 height 26
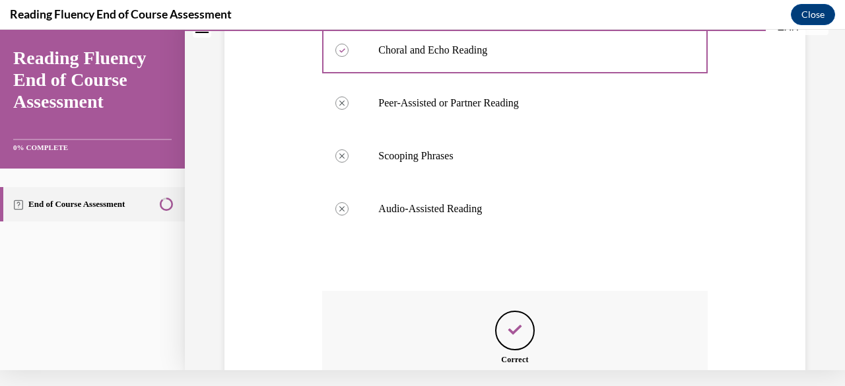
scroll to position [658, 0]
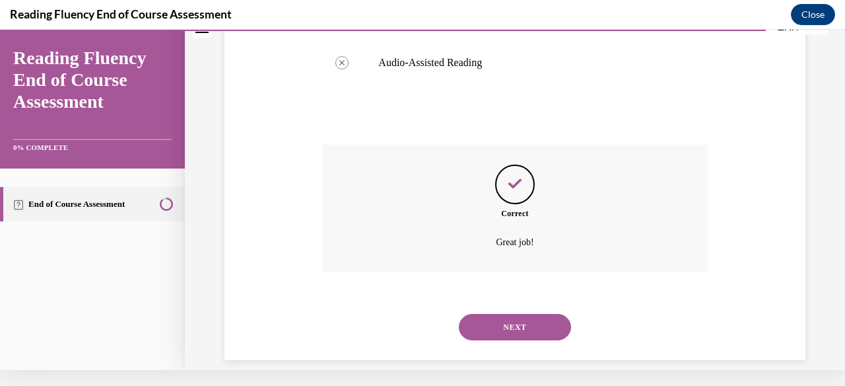
click at [505, 314] on button "NEXT" at bounding box center [515, 327] width 112 height 26
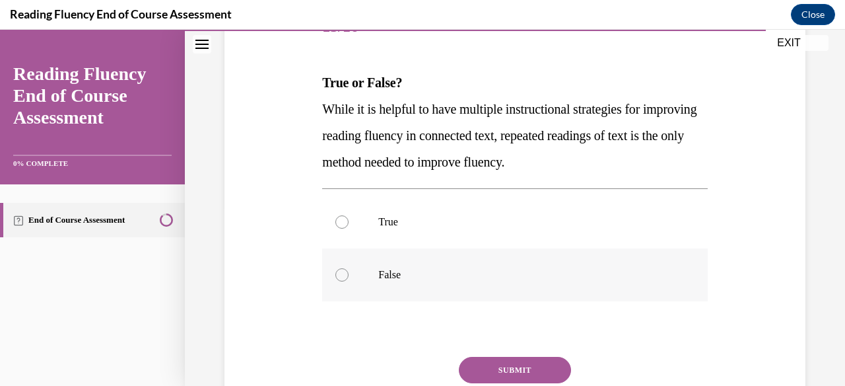
scroll to position [184, 0]
click at [345, 273] on div at bounding box center [341, 273] width 13 height 13
click at [345, 273] on input "False" at bounding box center [341, 273] width 13 height 13
radio input "true"
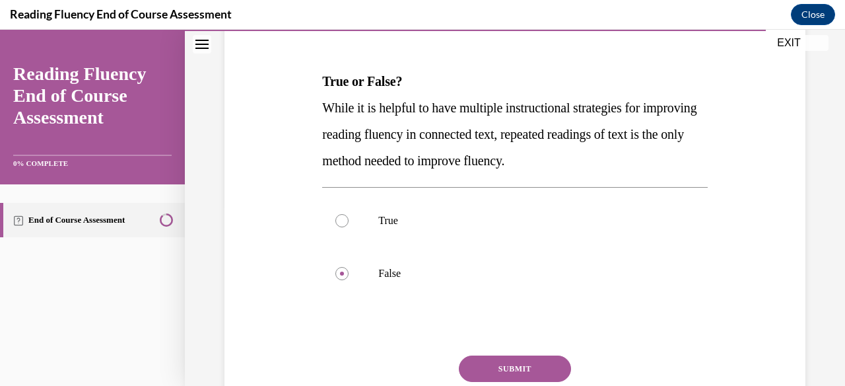
click at [516, 367] on button "SUBMIT" at bounding box center [515, 368] width 112 height 26
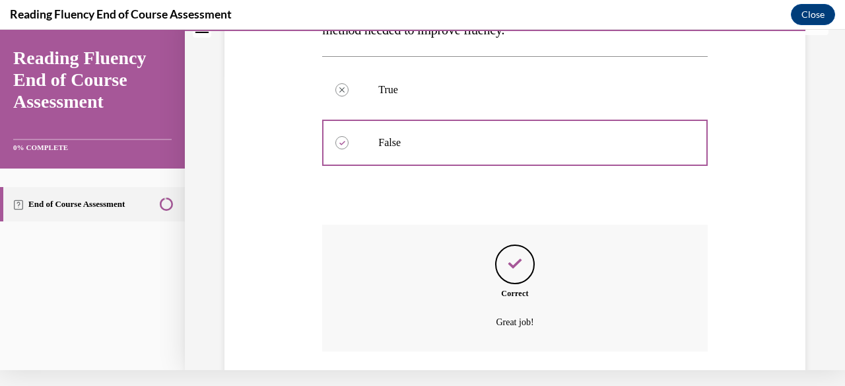
scroll to position [378, 0]
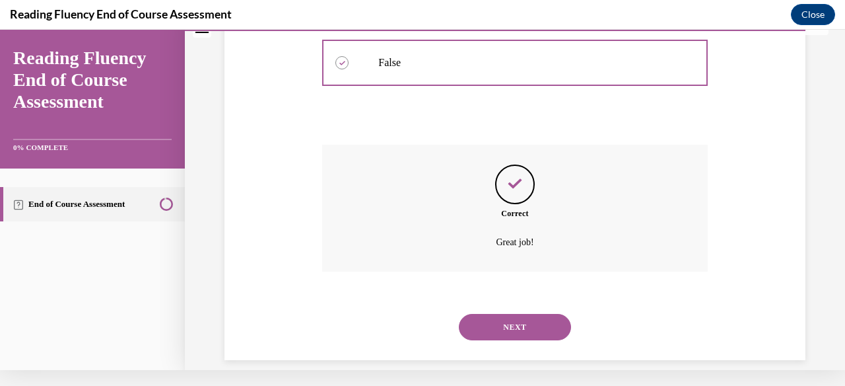
click at [514, 314] on button "NEXT" at bounding box center [515, 327] width 112 height 26
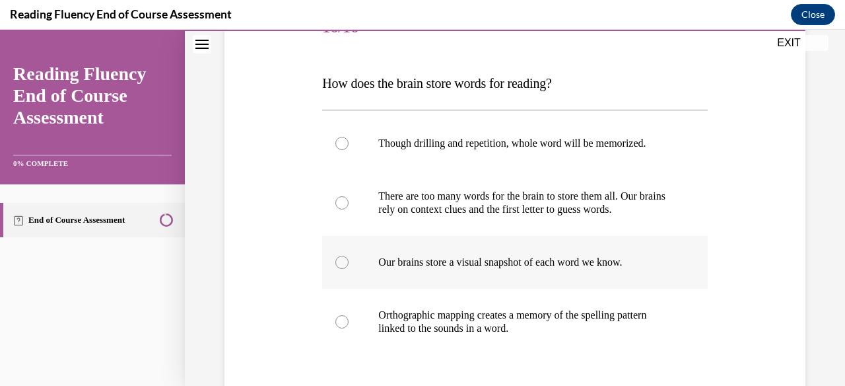
scroll to position [183, 0]
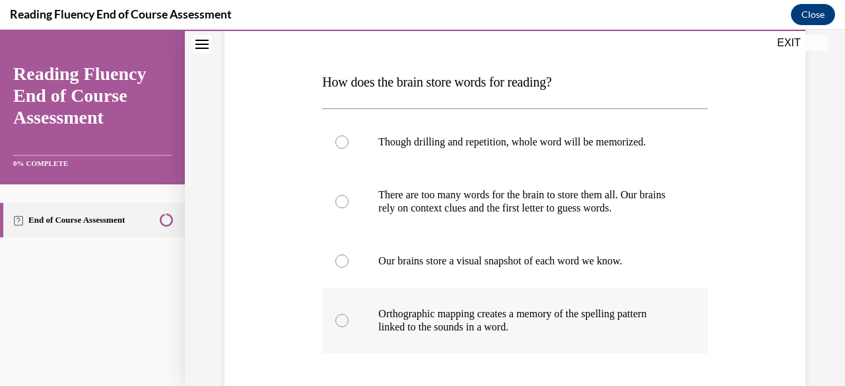
click at [342, 320] on div at bounding box center [341, 320] width 13 height 13
click at [342, 320] on input "Orthographic mapping creates a memory of the spelling pattern linked to the sou…" at bounding box center [341, 320] width 13 height 13
radio input "true"
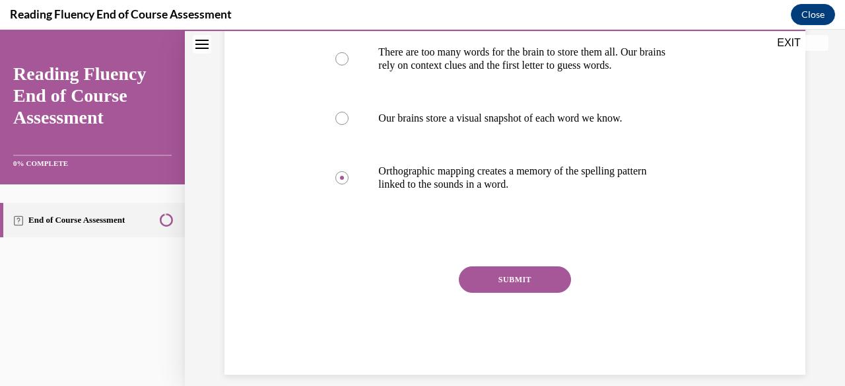
scroll to position [325, 0]
click at [520, 281] on button "SUBMIT" at bounding box center [515, 280] width 112 height 26
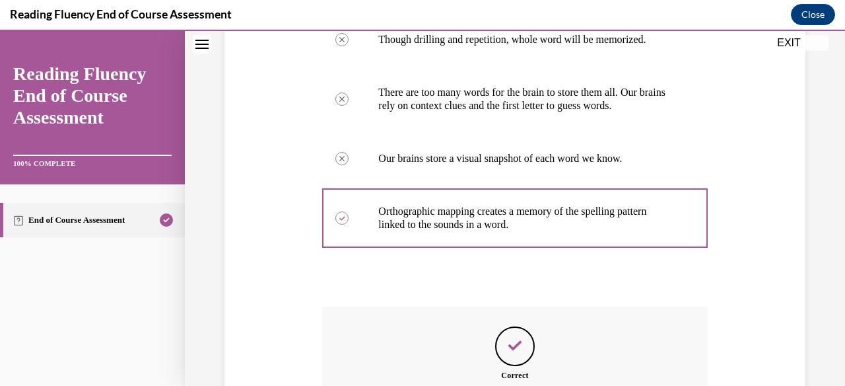
scroll to position [431, 0]
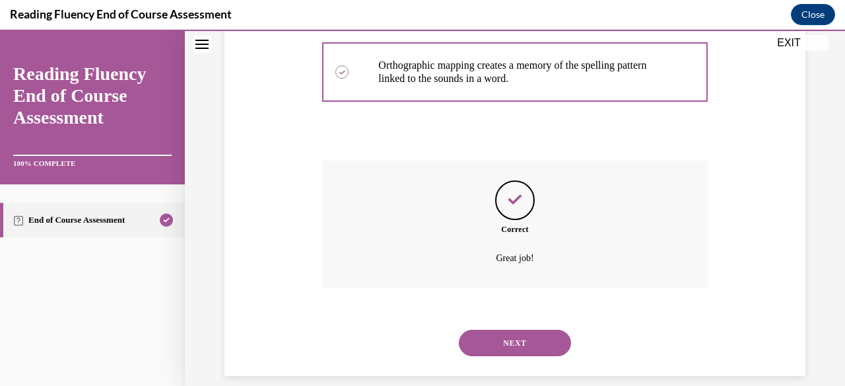
click at [520, 329] on button "NEXT" at bounding box center [515, 342] width 112 height 26
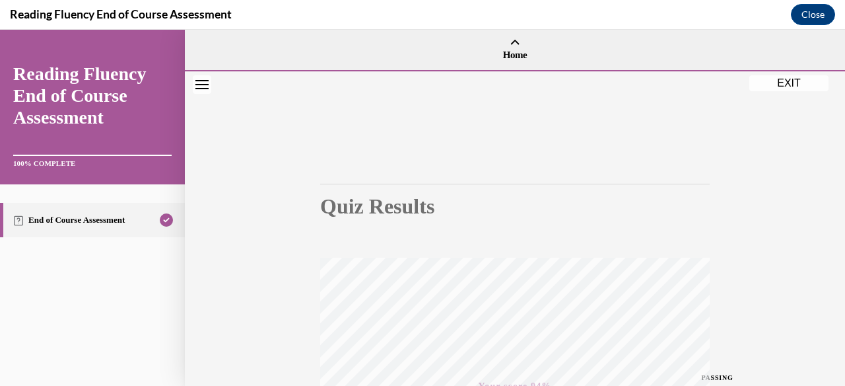
scroll to position [0, 0]
click at [813, 13] on button "Close" at bounding box center [813, 14] width 44 height 21
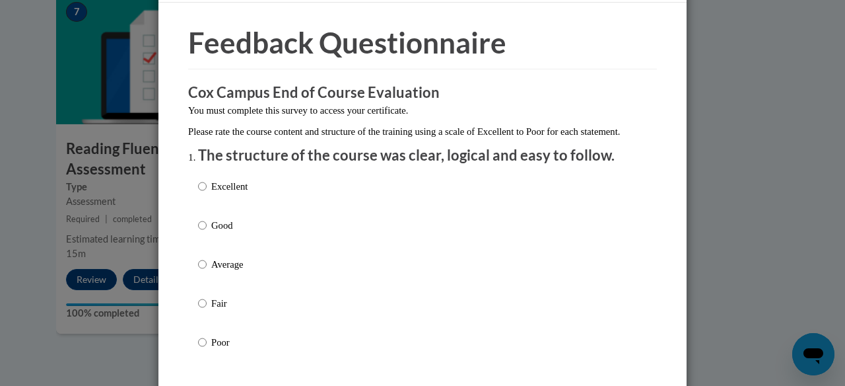
scroll to position [53, 0]
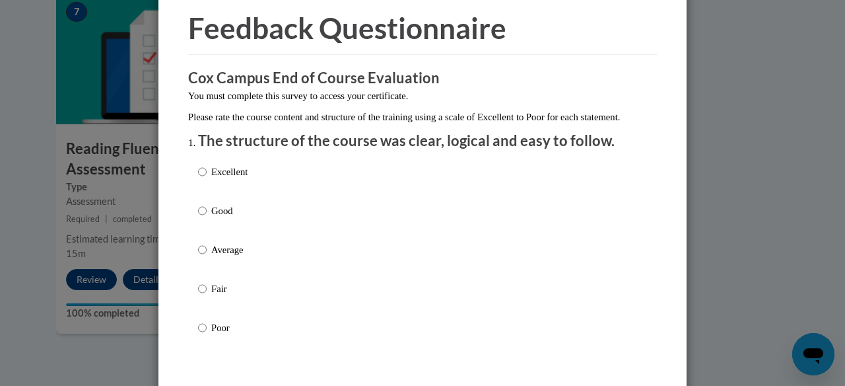
click at [200, 179] on input "Excellent" at bounding box center [202, 171] width 9 height 15
radio input "true"
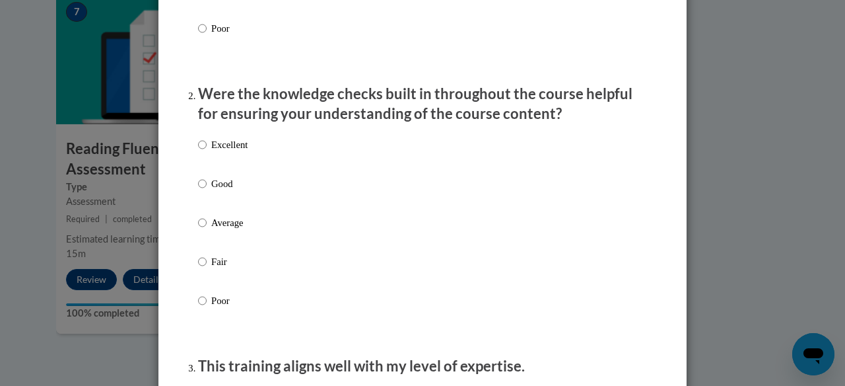
scroll to position [362, 0]
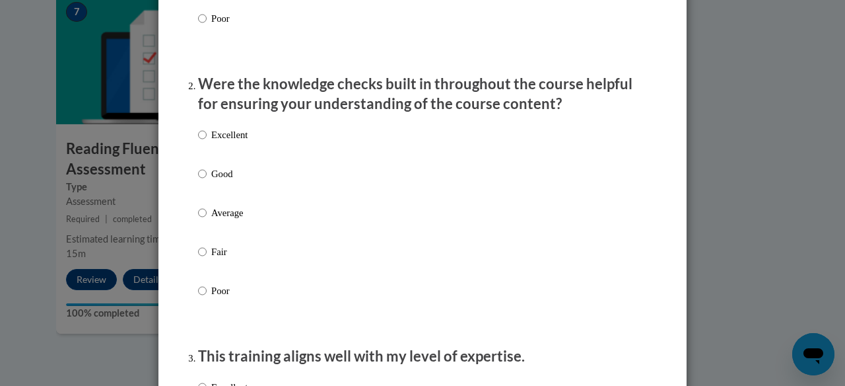
click at [202, 142] on input "Excellent" at bounding box center [202, 134] width 9 height 15
radio input "true"
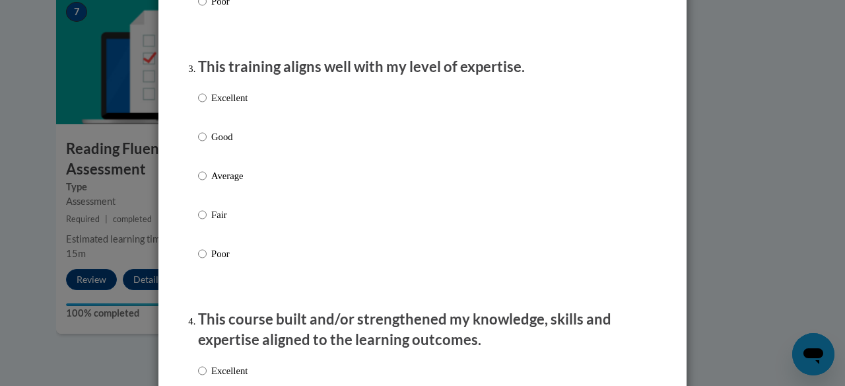
scroll to position [654, 0]
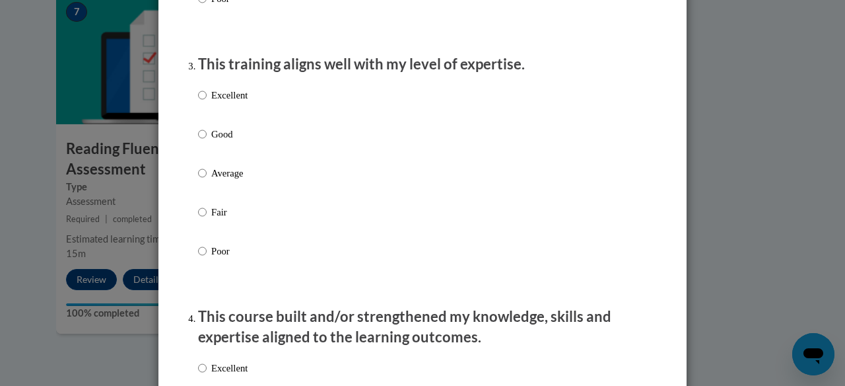
click at [201, 102] on input "Excellent" at bounding box center [202, 95] width 9 height 15
radio input "true"
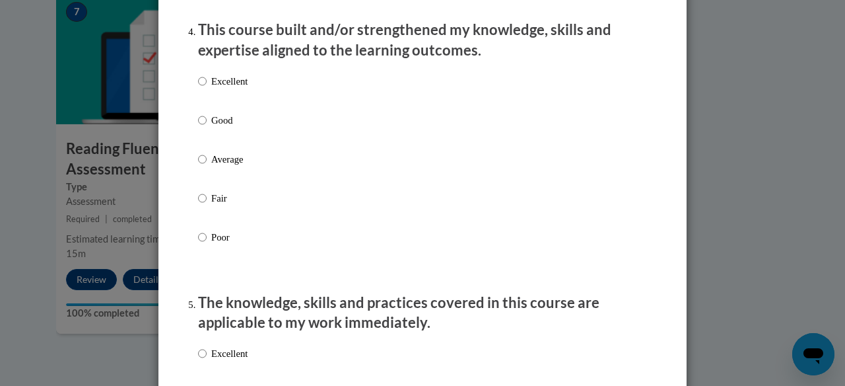
scroll to position [943, 0]
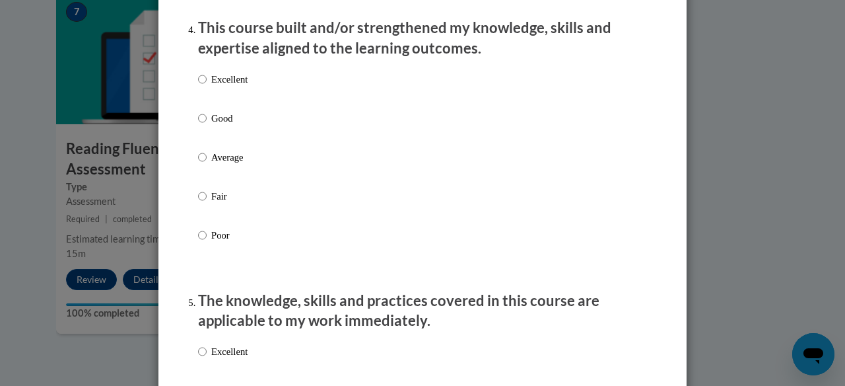
click at [201, 86] on input "Excellent" at bounding box center [202, 79] width 9 height 15
radio input "true"
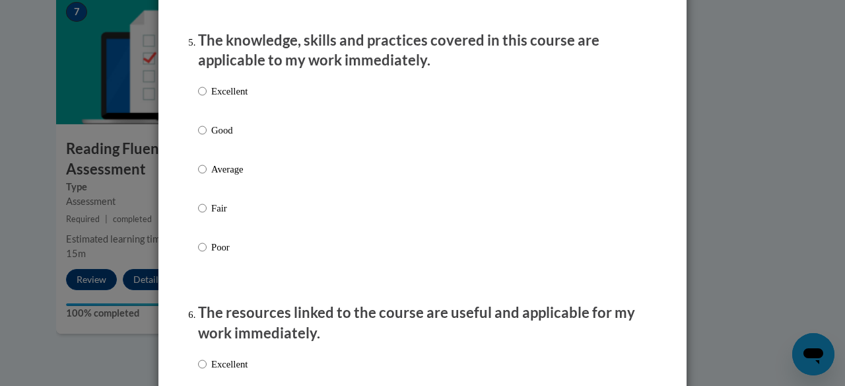
scroll to position [1207, 0]
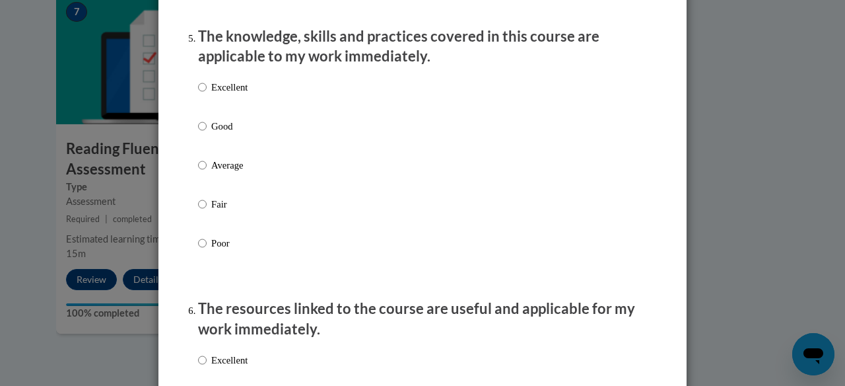
click at [201, 94] on input "Excellent" at bounding box center [202, 87] width 9 height 15
radio input "true"
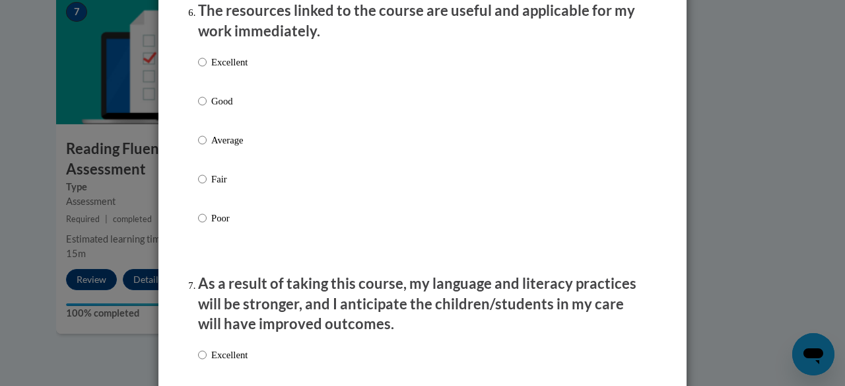
scroll to position [1511, 0]
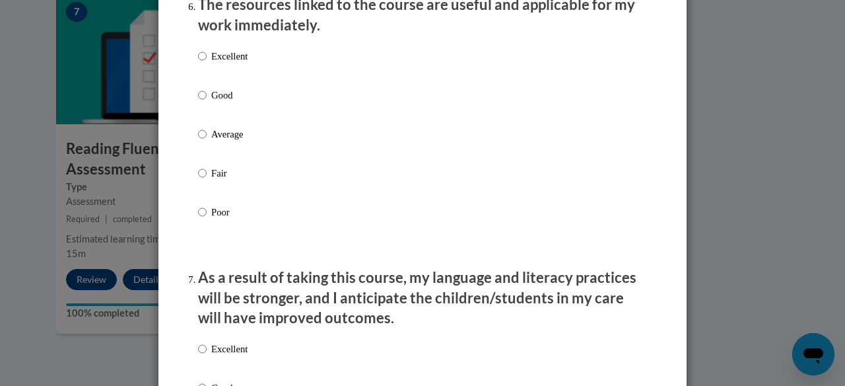
click at [201, 60] on input "Excellent" at bounding box center [202, 56] width 9 height 15
radio input "true"
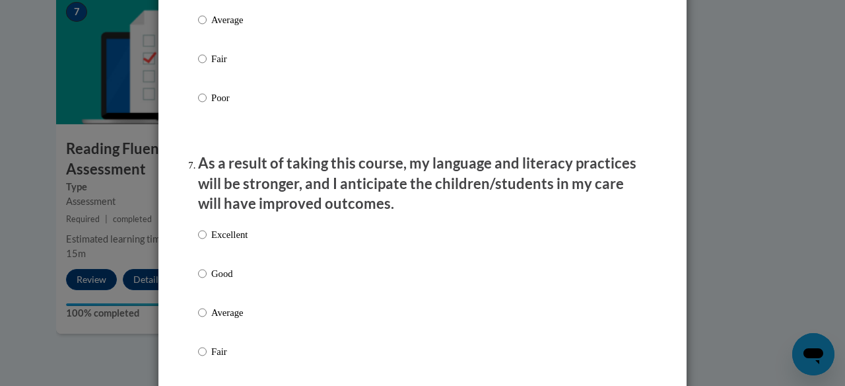
scroll to position [1636, 0]
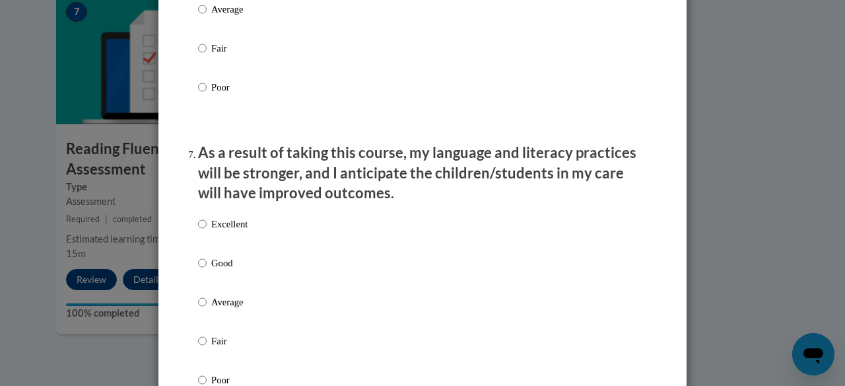
click at [201, 226] on input "Excellent" at bounding box center [202, 224] width 9 height 15
radio input "true"
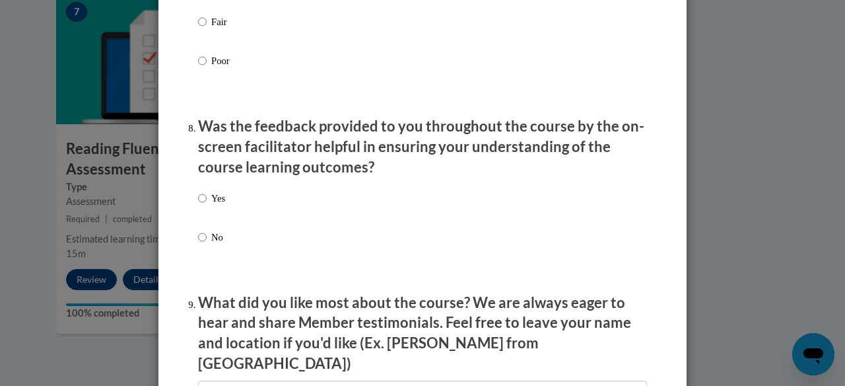
scroll to position [1956, 0]
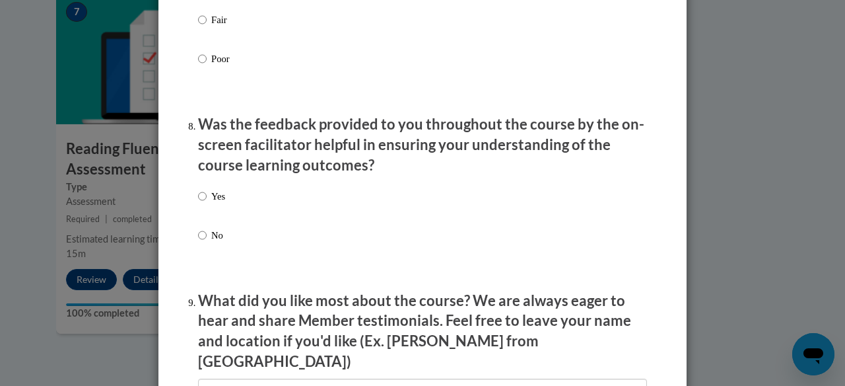
click at [201, 194] on input "Yes" at bounding box center [202, 196] width 9 height 15
radio input "true"
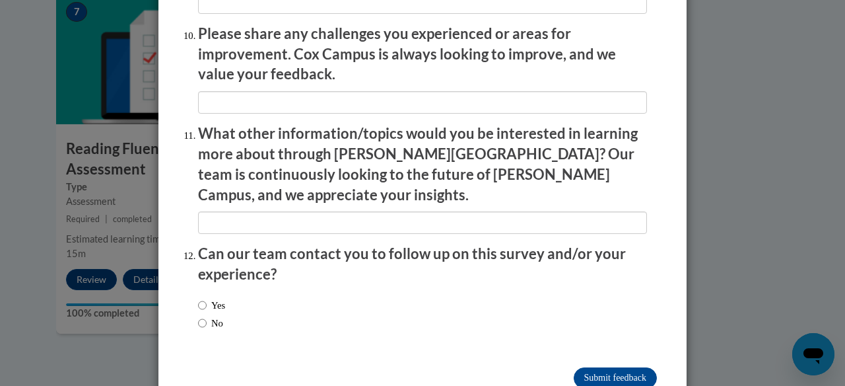
scroll to position [2343, 0]
click at [201, 316] on input "No" at bounding box center [202, 323] width 9 height 15
radio input "true"
click at [592, 368] on input "Submit feedback" at bounding box center [615, 378] width 83 height 21
